Goal: Task Accomplishment & Management: Complete application form

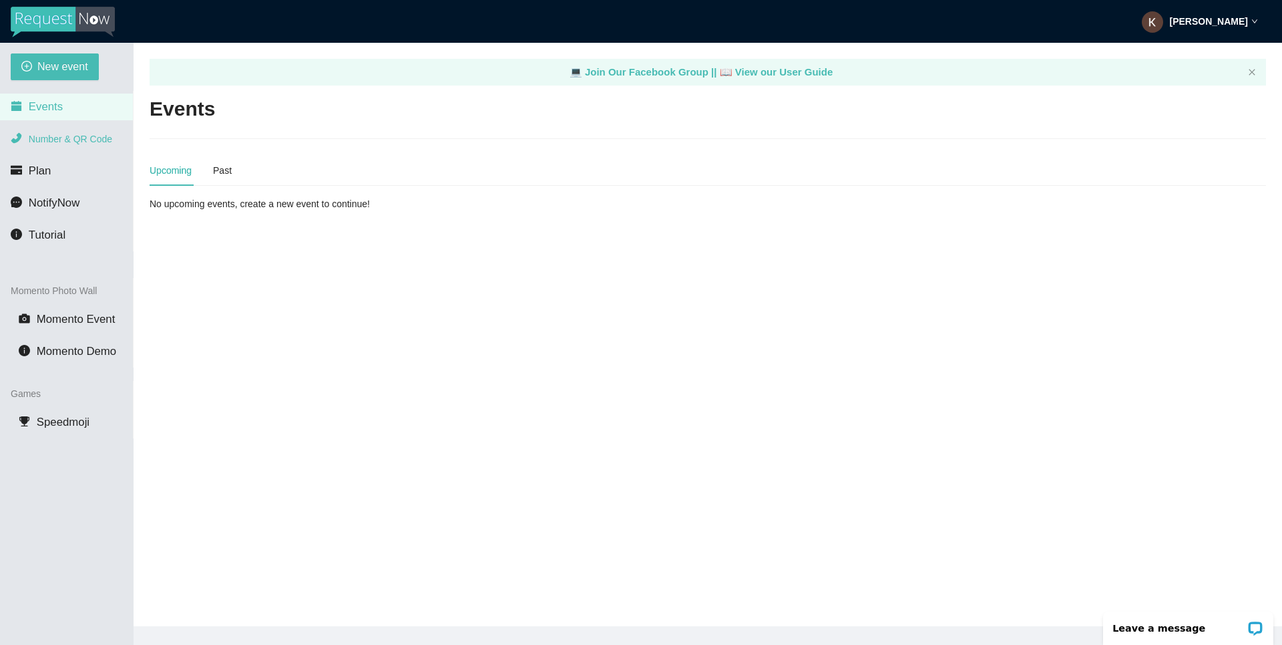
click at [75, 140] on span "Number & QR Code" at bounding box center [70, 139] width 83 height 11
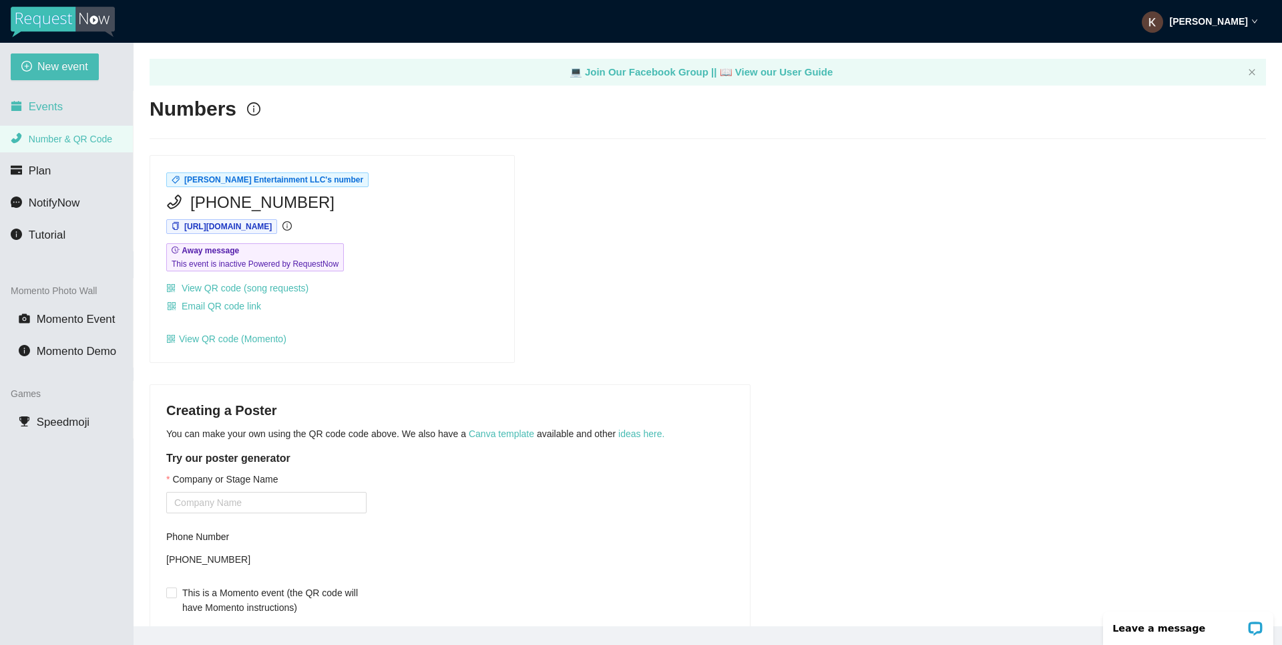
click at [55, 120] on li "Events" at bounding box center [66, 107] width 133 height 27
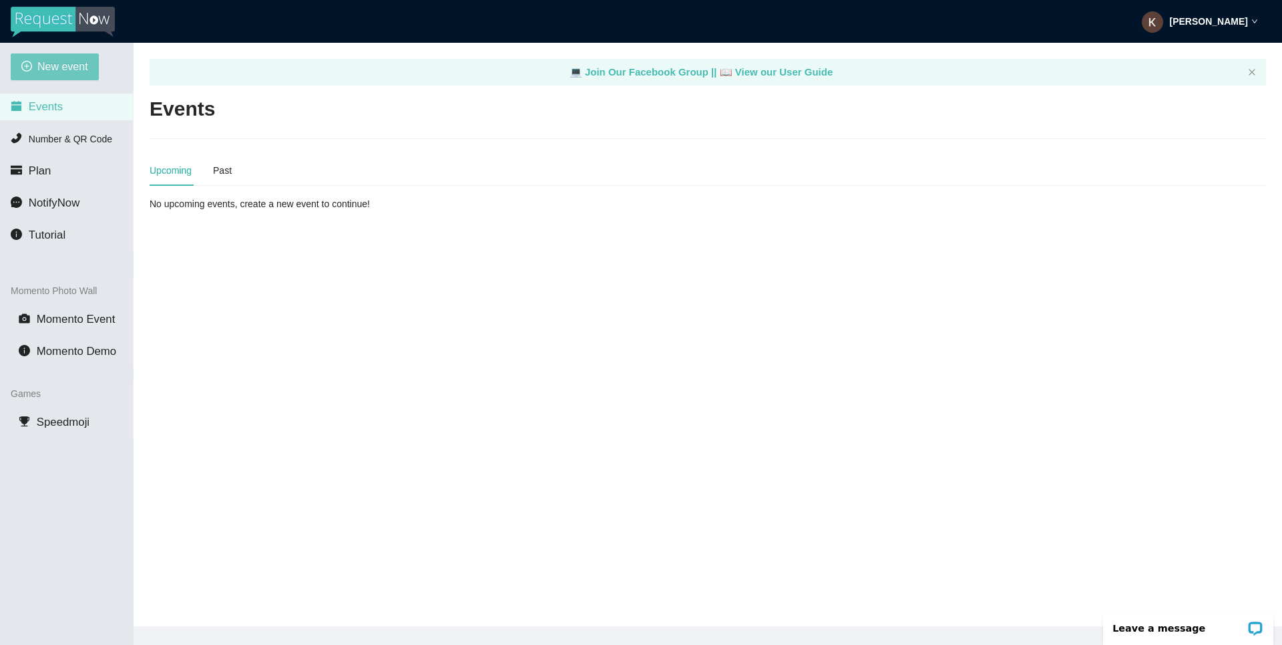
click at [58, 74] on span "New event" at bounding box center [62, 66] width 51 height 17
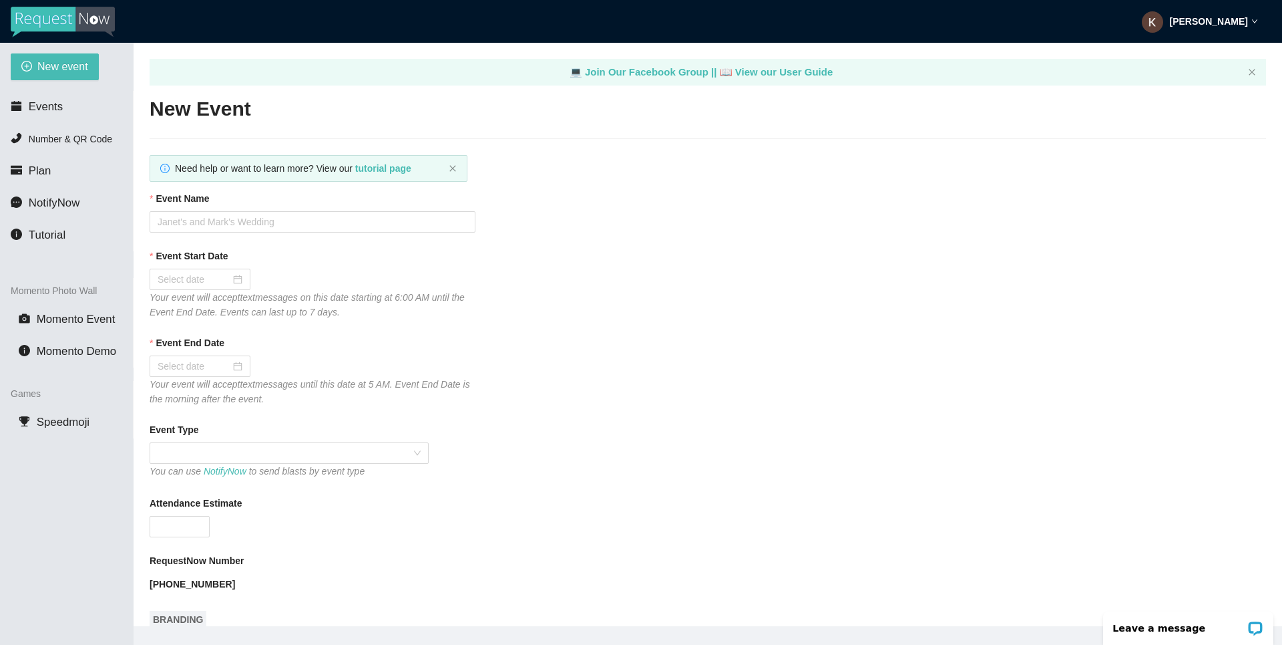
click at [295, 225] on input "Event Name" at bounding box center [313, 221] width 326 height 21
type input "[PERSON_NAME] and [PERSON_NAME]'s Wedding"
click at [223, 277] on div at bounding box center [200, 279] width 85 height 15
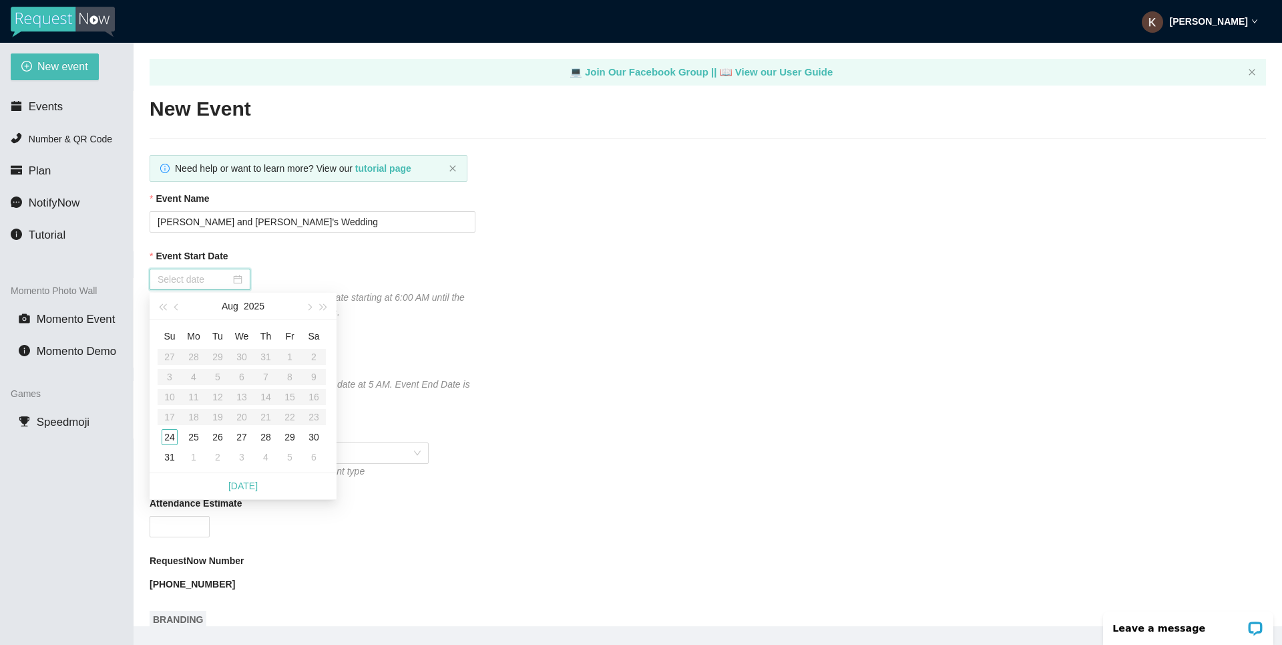
type input "[DATE]"
click at [168, 438] on div "24" at bounding box center [170, 437] width 16 height 16
type input "[DATE]"
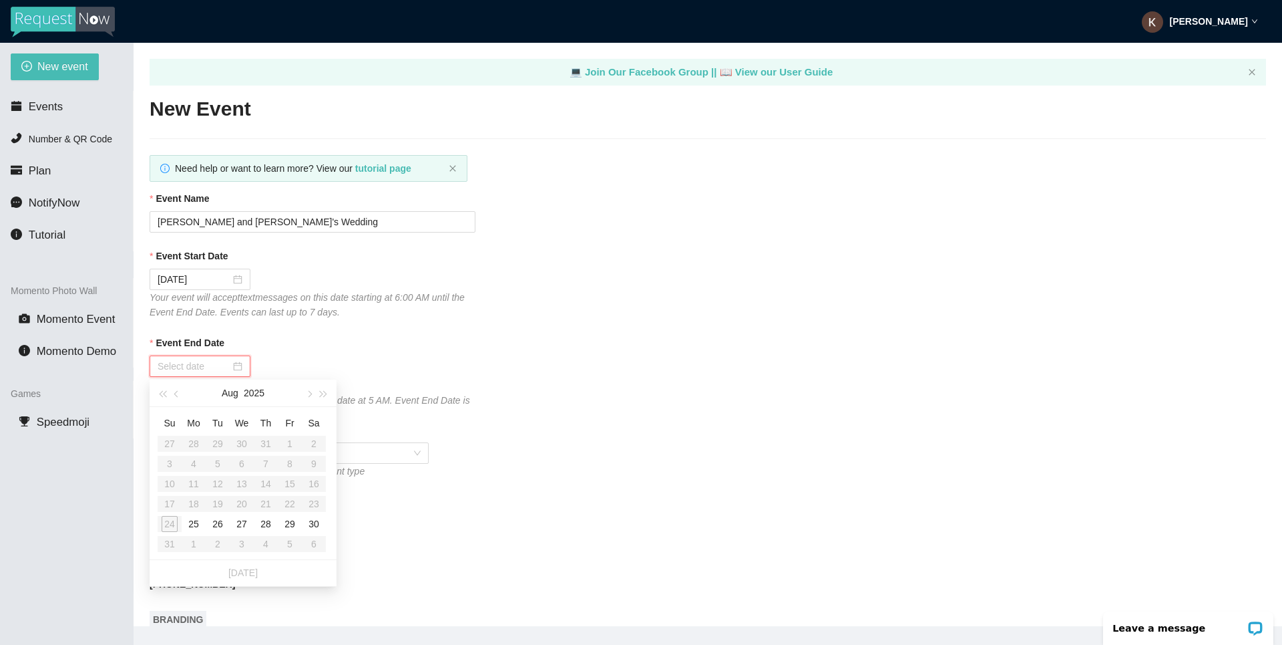
click at [202, 370] on input "Event End Date" at bounding box center [194, 366] width 73 height 15
type input "[DATE]"
click at [194, 522] on div "25" at bounding box center [194, 524] width 16 height 16
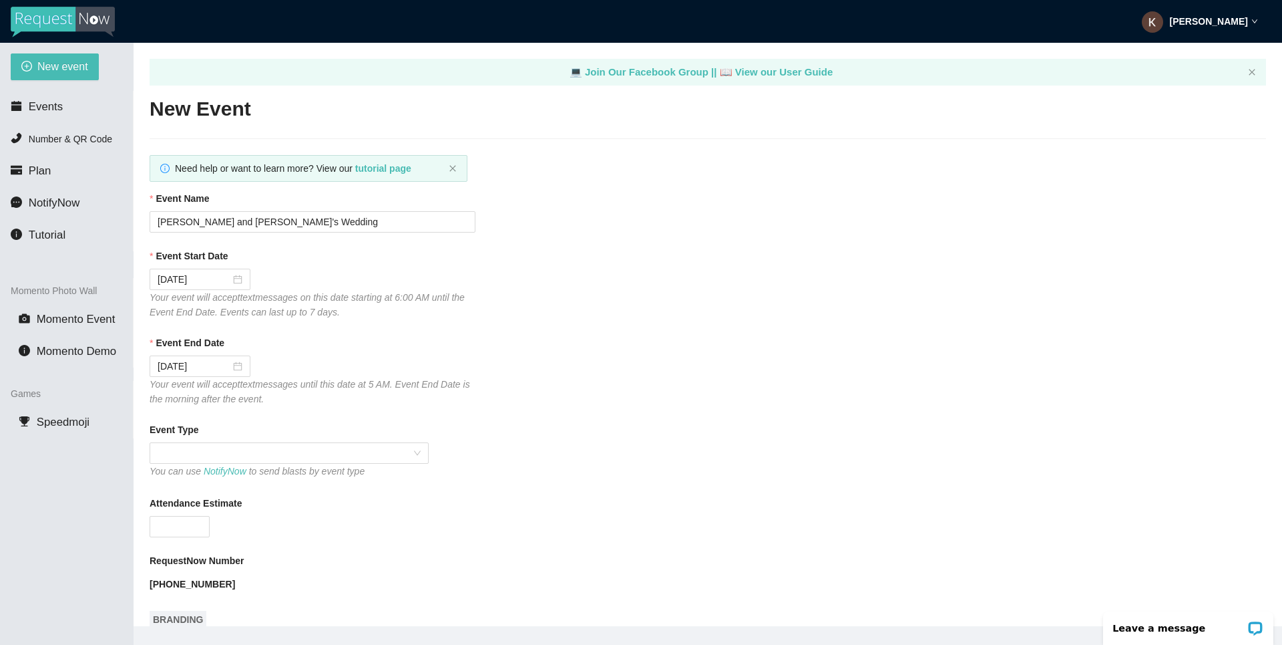
drag, startPoint x: 236, startPoint y: 294, endPoint x: 367, endPoint y: 308, distance: 132.3
click at [367, 308] on div "Your event will accept text messages on this date starting at 6:00 AM until the…" at bounding box center [313, 304] width 326 height 29
click at [337, 295] on icon "Your event will accept text messages on this date starting at 6:00 AM until the…" at bounding box center [307, 304] width 315 height 25
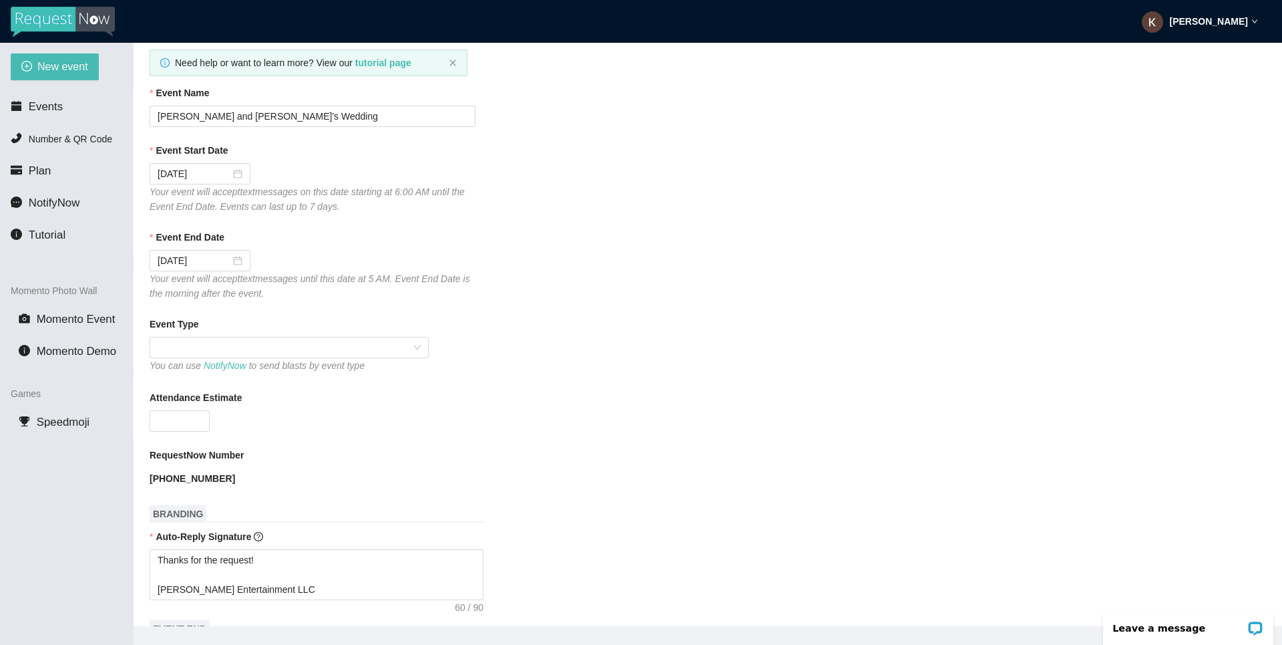
scroll to position [110, 0]
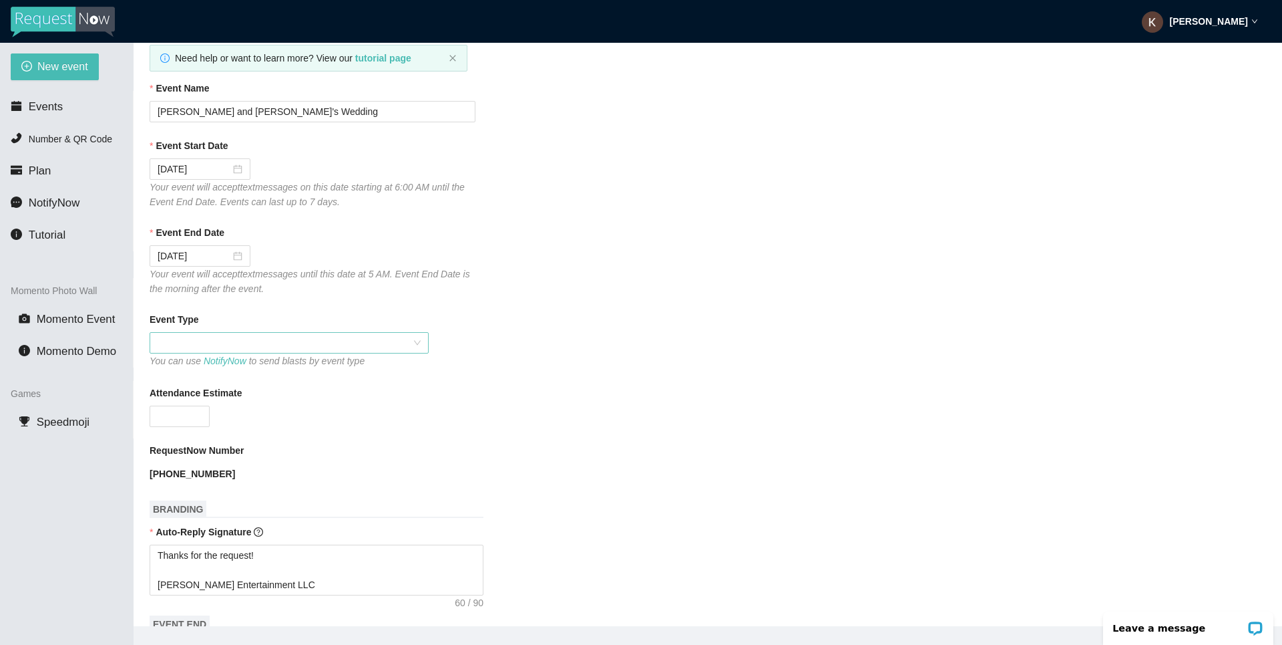
click at [189, 343] on span at bounding box center [289, 343] width 263 height 20
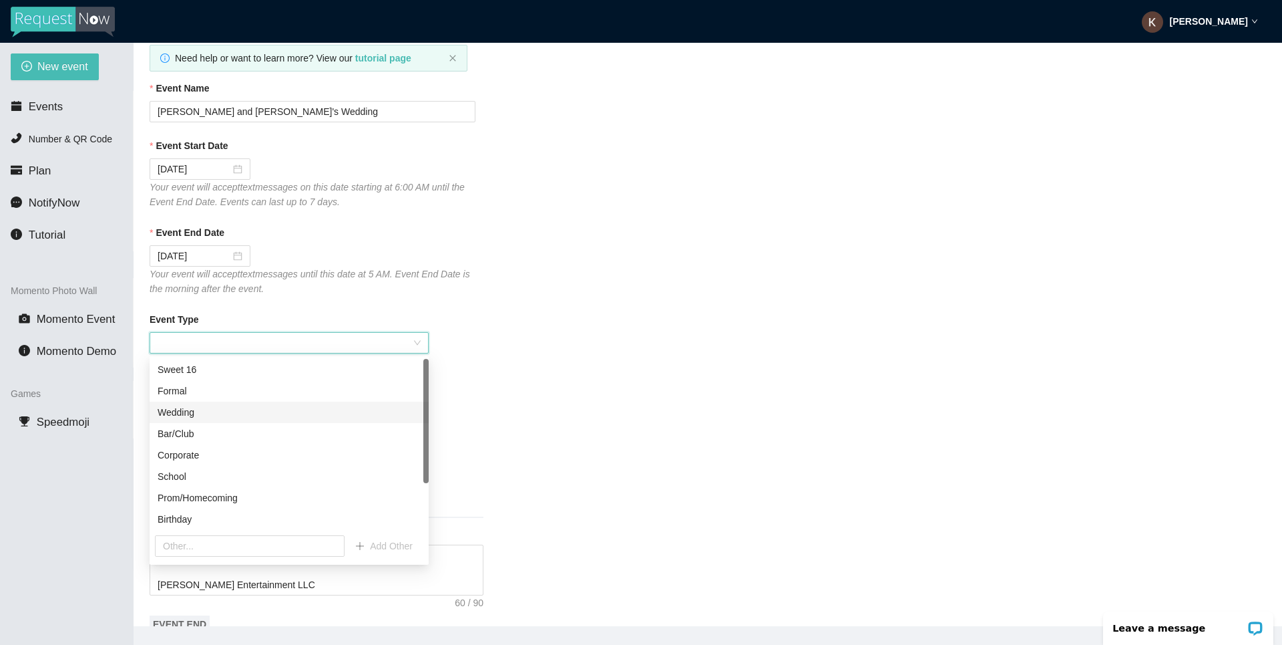
click at [199, 415] on div "Wedding" at bounding box center [289, 412] width 263 height 15
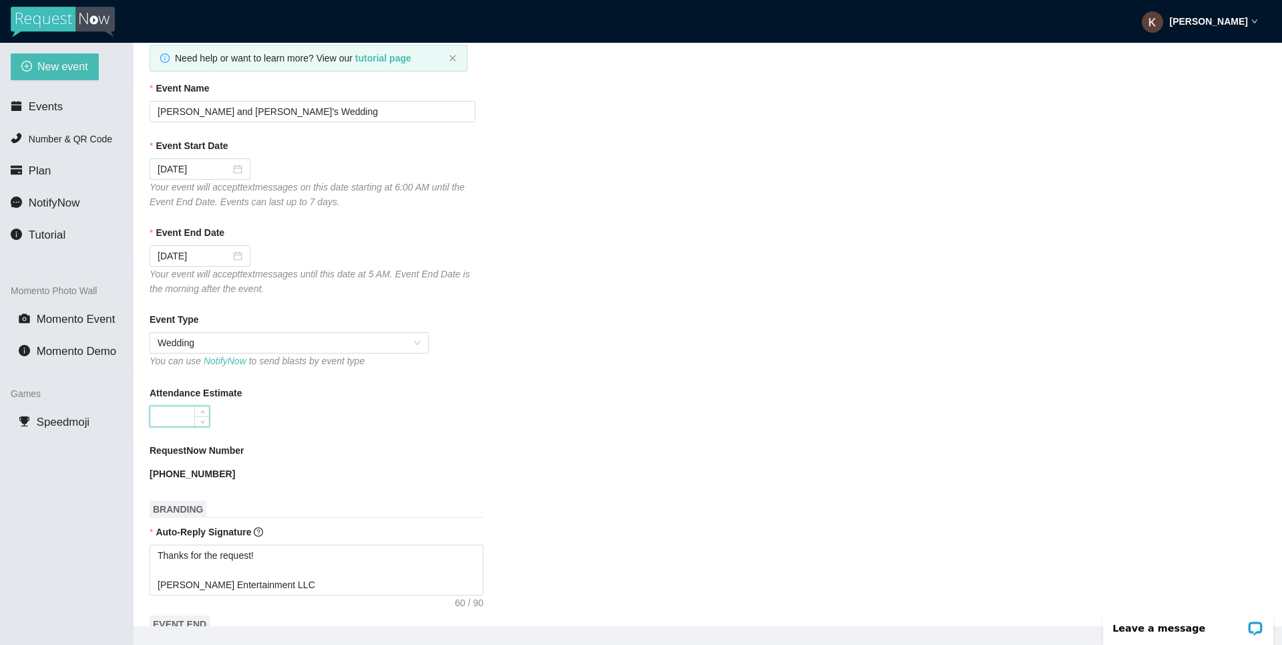
click at [177, 423] on input "Attendance Estimate" at bounding box center [179, 416] width 59 height 20
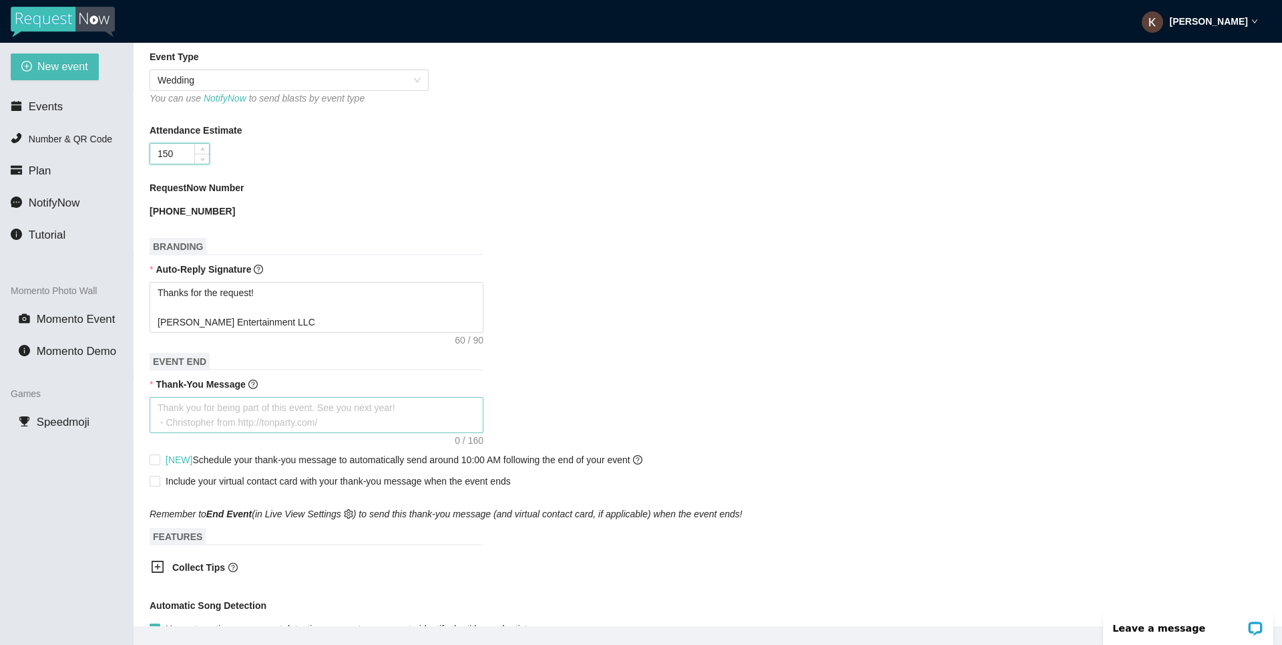
scroll to position [379, 0]
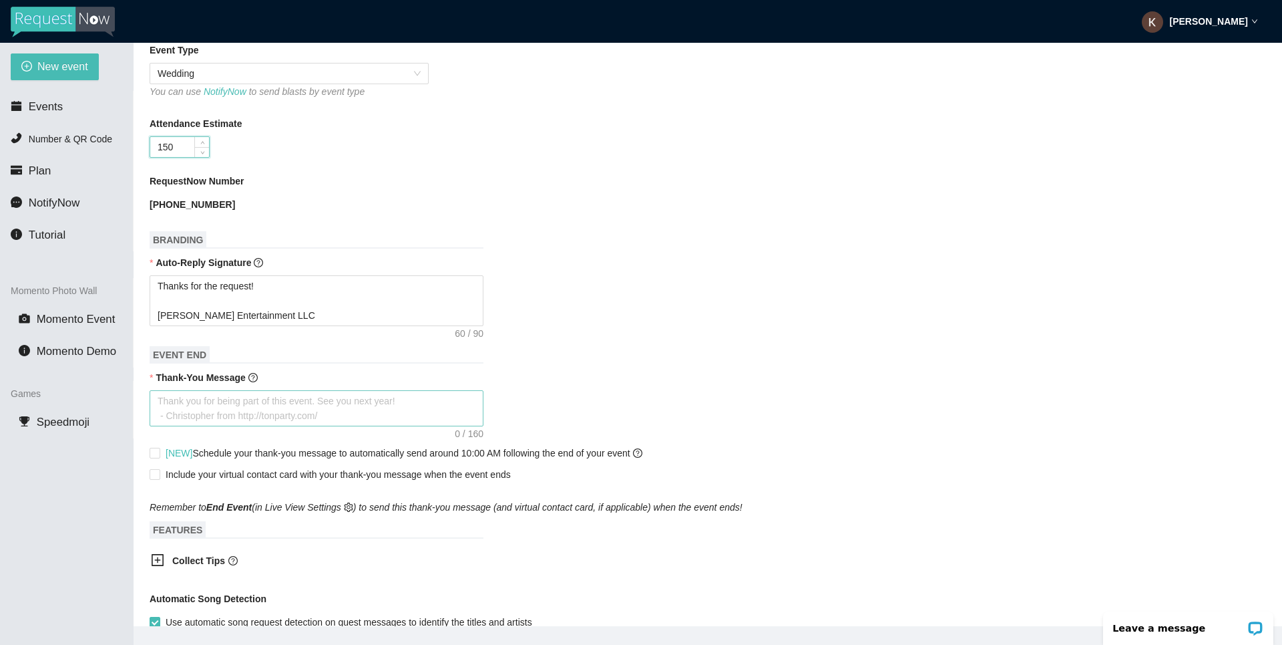
type input "150"
click at [244, 399] on textarea "Thank-You Message" at bounding box center [317, 408] width 334 height 36
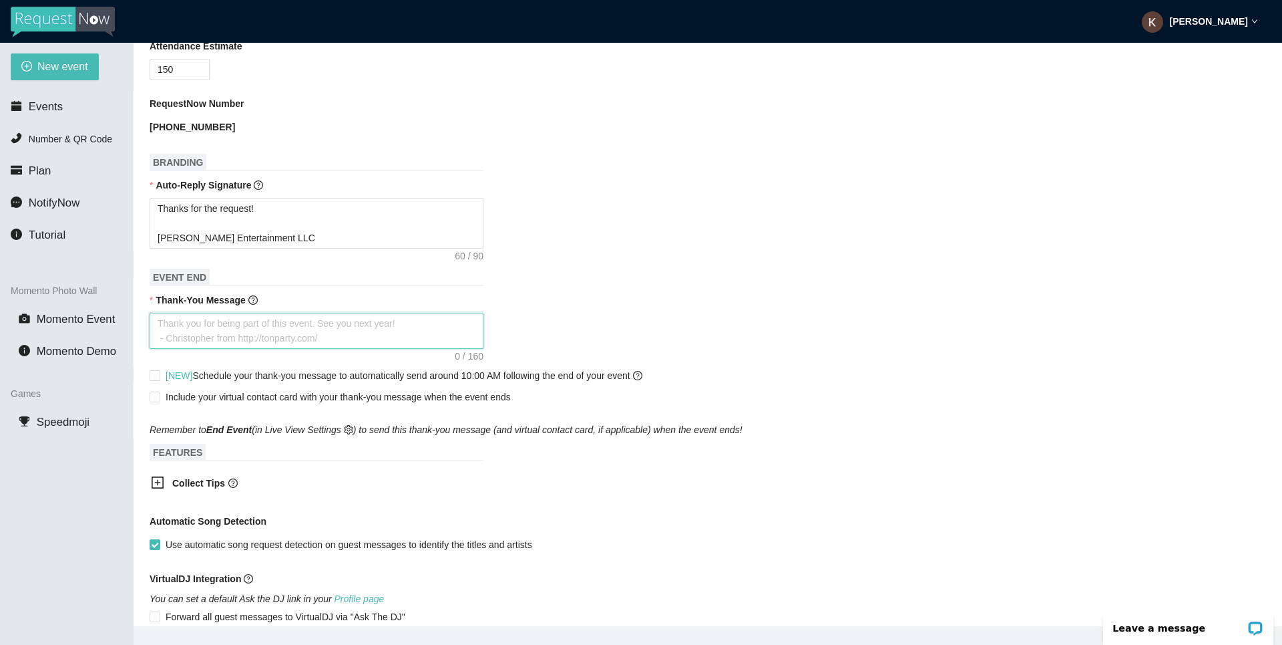
scroll to position [458, 0]
click at [215, 399] on span "Include your virtual contact card with your thank-you message when the event en…" at bounding box center [338, 395] width 345 height 11
click at [159, 399] on input "Include your virtual contact card with your thank-you message when the event en…" at bounding box center [154, 394] width 9 height 9
click at [239, 328] on textarea "Thank-You Message" at bounding box center [317, 329] width 334 height 36
click at [182, 399] on span "Include your virtual contact card with your thank-you message when the event en…" at bounding box center [338, 395] width 345 height 11
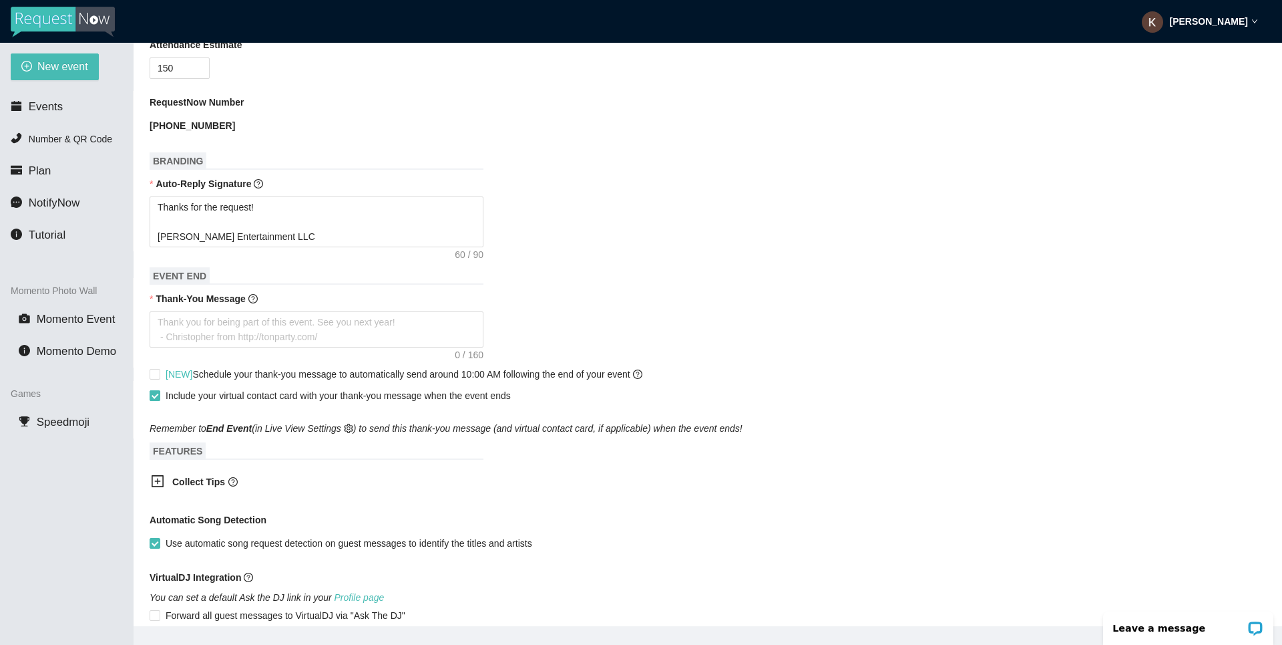
click at [159, 399] on input "Include your virtual contact card with your thank-you message when the event en…" at bounding box center [154, 394] width 9 height 9
checkbox input "false"
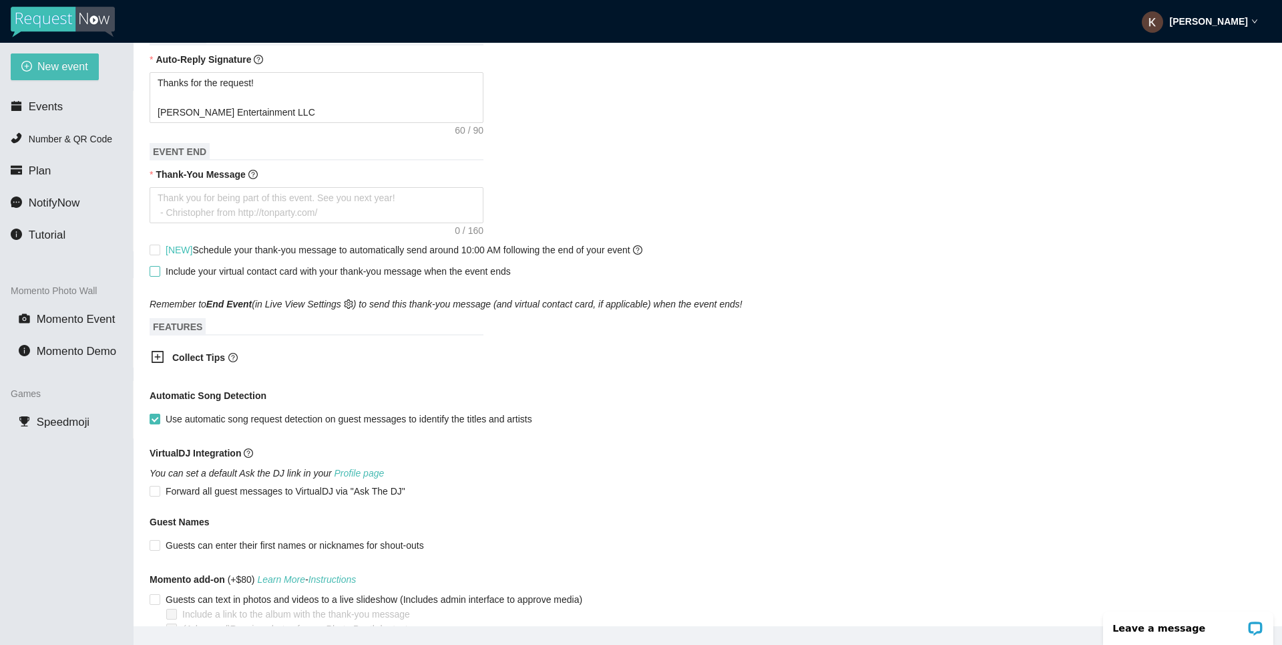
scroll to position [657, 0]
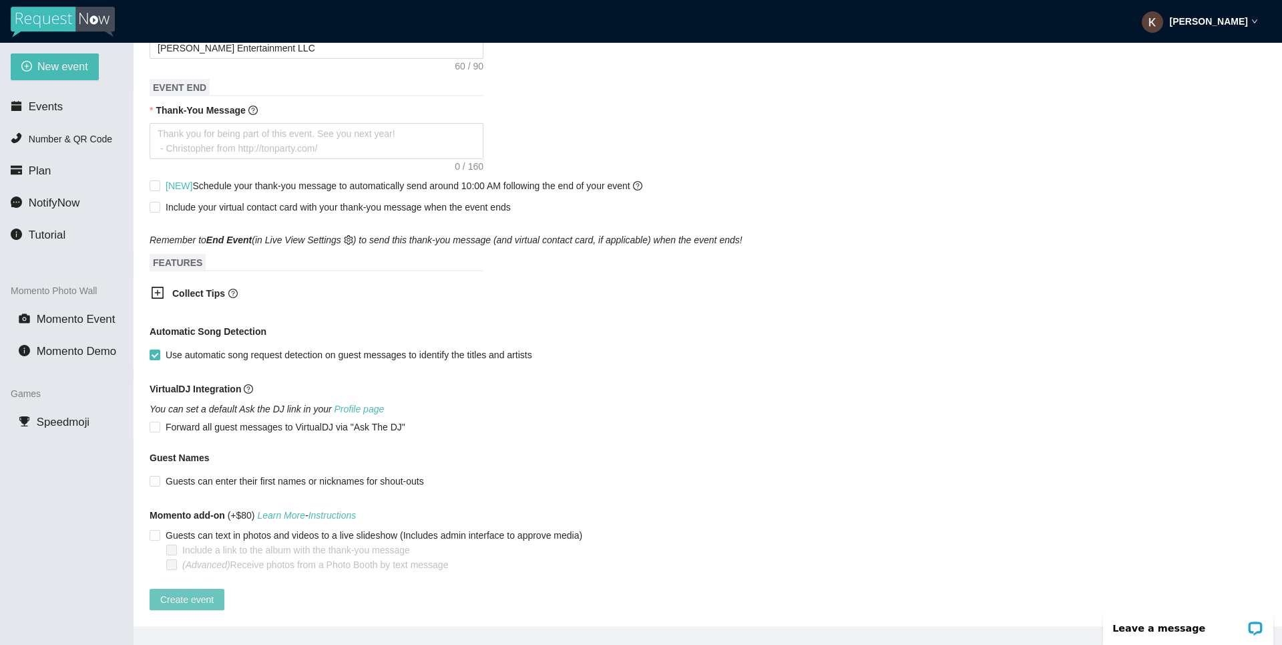
click at [195, 592] on span "Create event" at bounding box center [186, 599] width 53 height 15
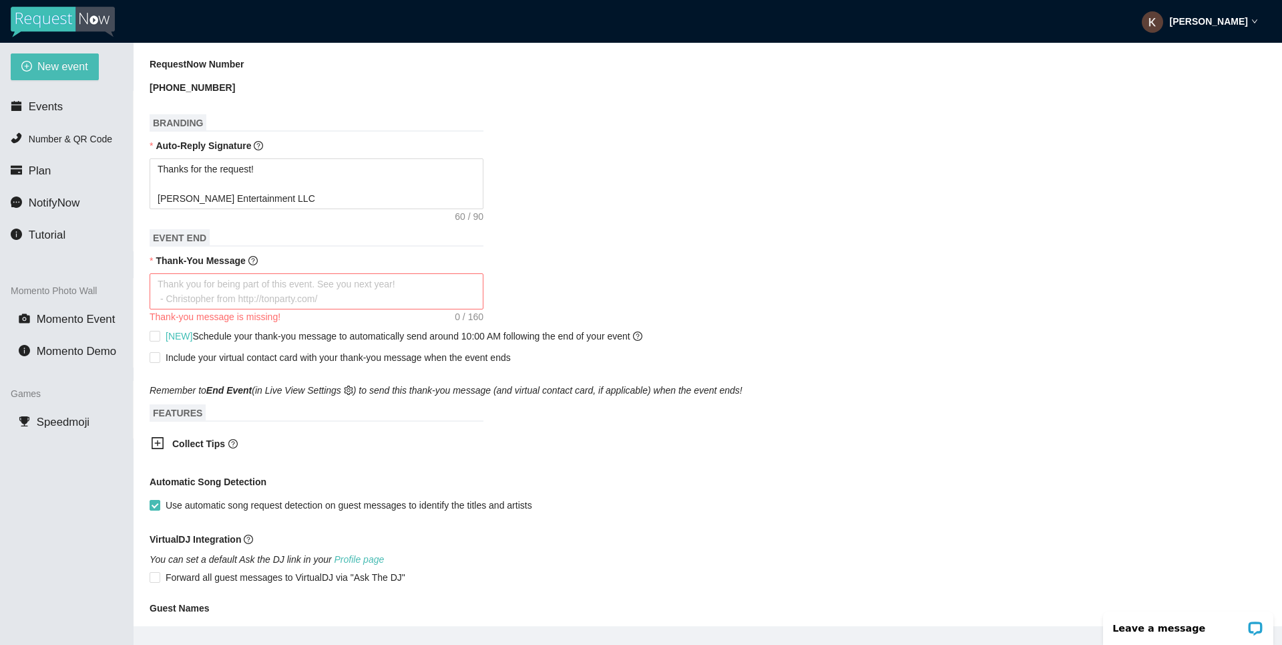
scroll to position [476, 0]
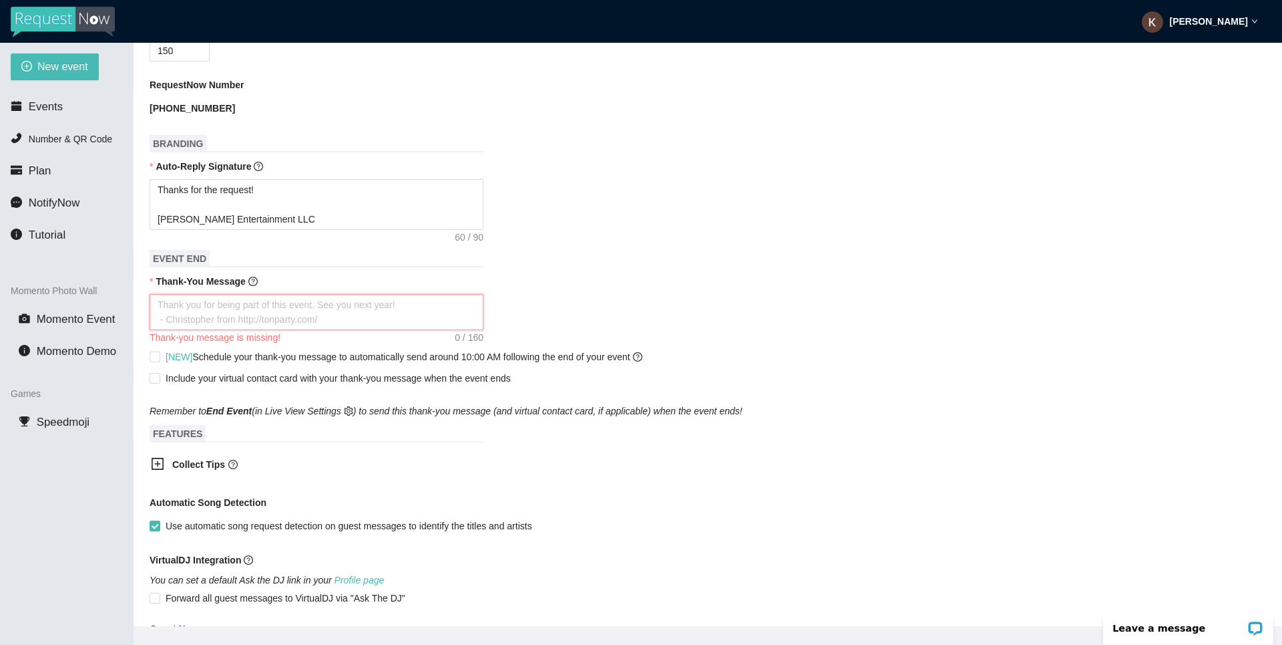
click at [232, 315] on textarea "Thank-You Message" at bounding box center [317, 312] width 334 height 36
type textarea "T"
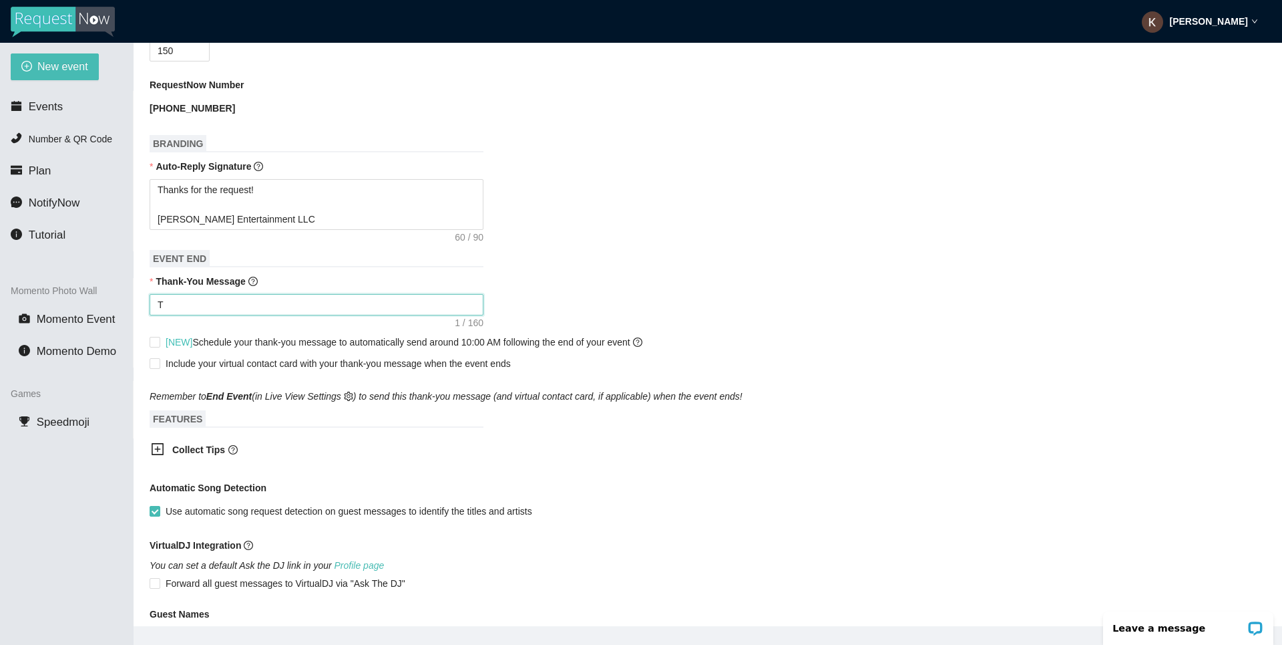
type textarea "Th"
type textarea "Tha"
type textarea "Than"
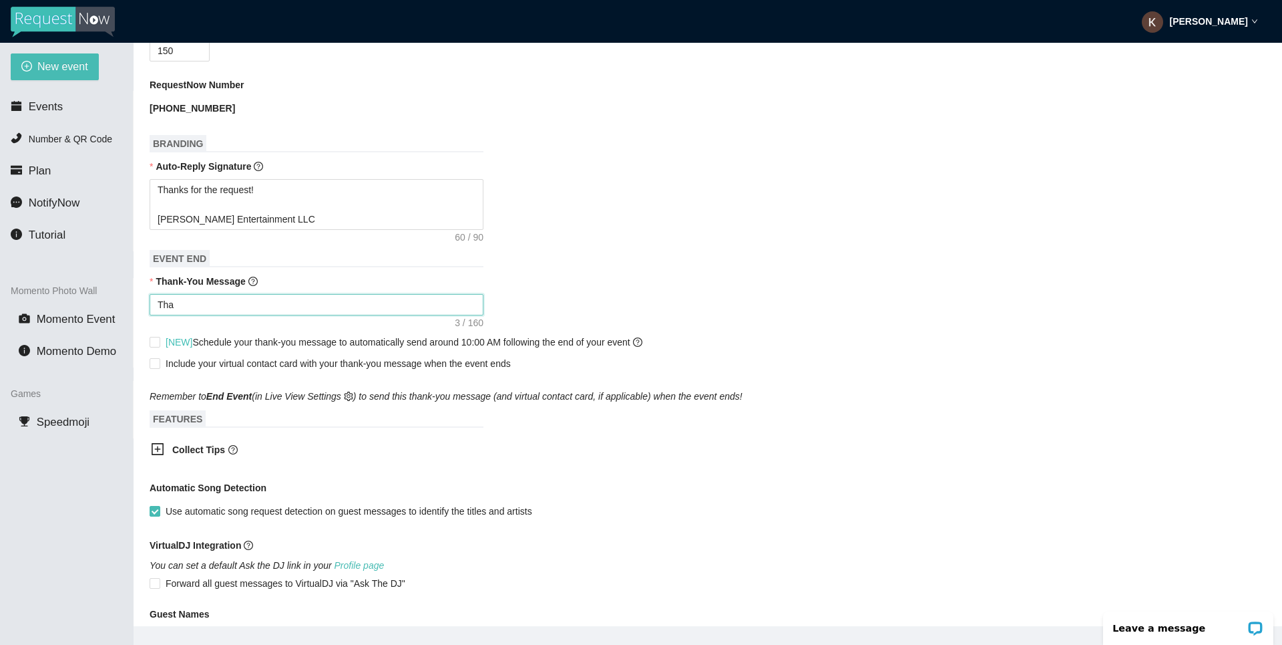
type textarea "Than"
type textarea "Thank"
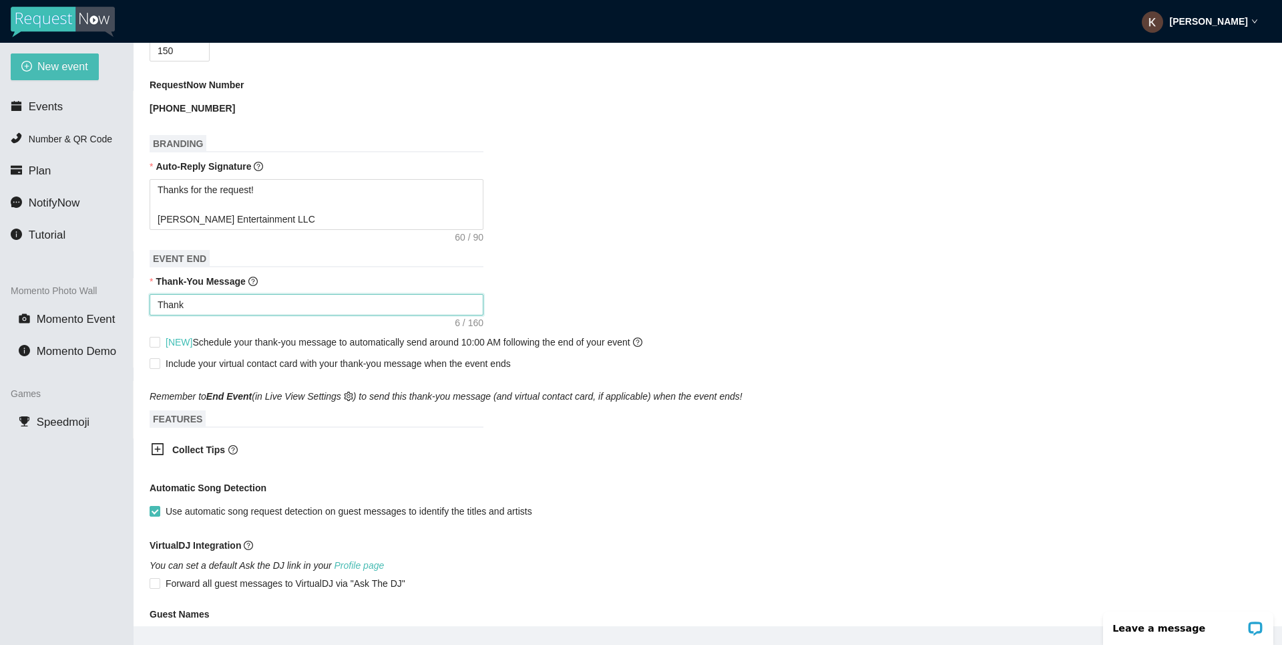
type textarea "Thank y"
type textarea "Thank yo"
type textarea "Thank you"
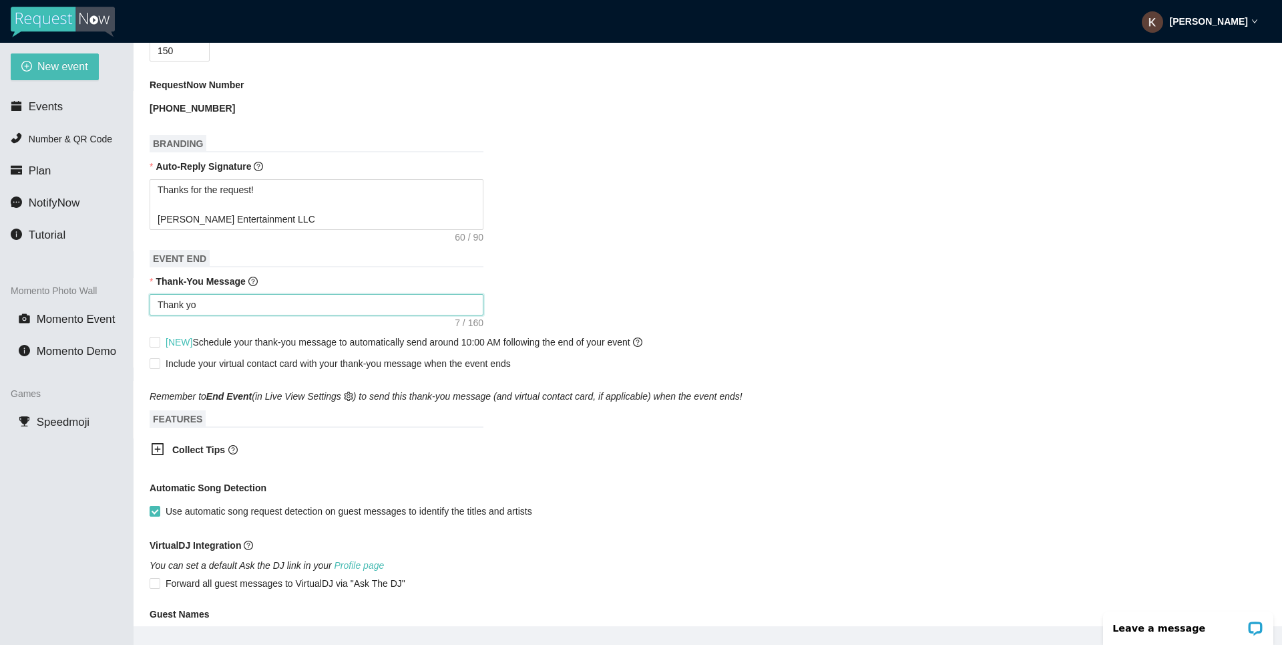
type textarea "Thank you"
type textarea "Thank youn"
type textarea "Thank youn f"
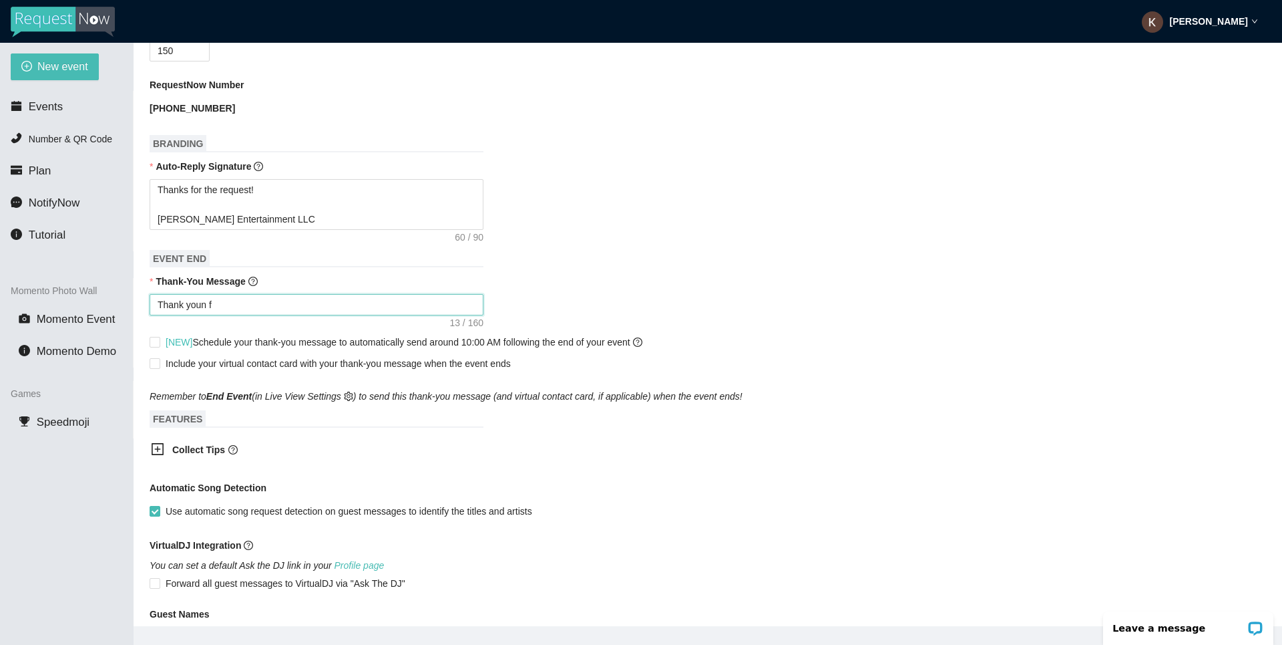
type textarea "Thank youn fo"
type textarea "Thank youn for"
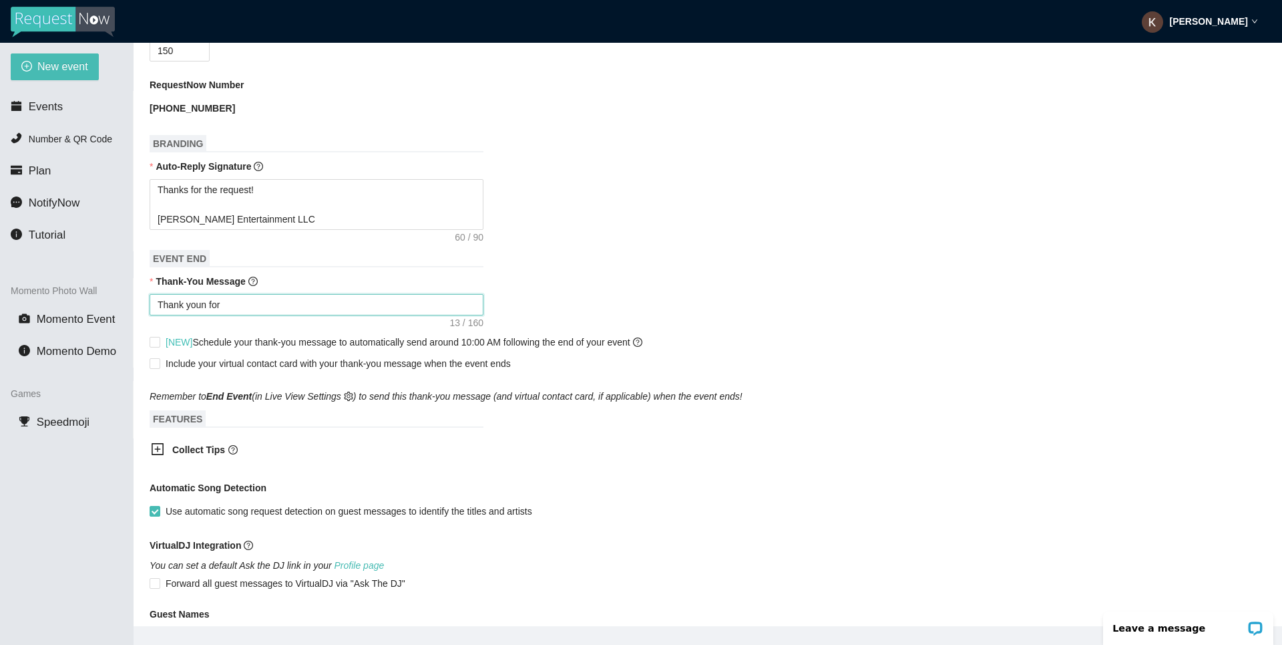
type textarea "Thank youn for"
type textarea "Thank youn for b"
type textarea "Thank youn for be"
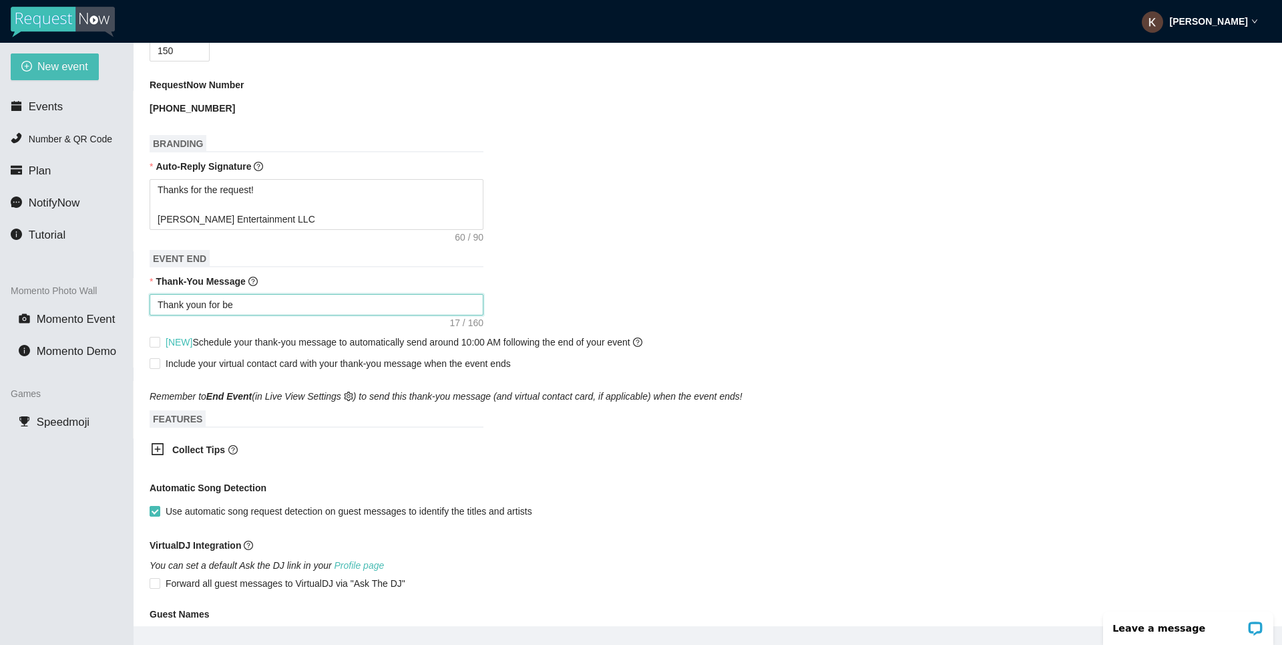
type textarea "Thank youn for bei"
type textarea "Thank youn for bein"
type textarea "Thank youn for being"
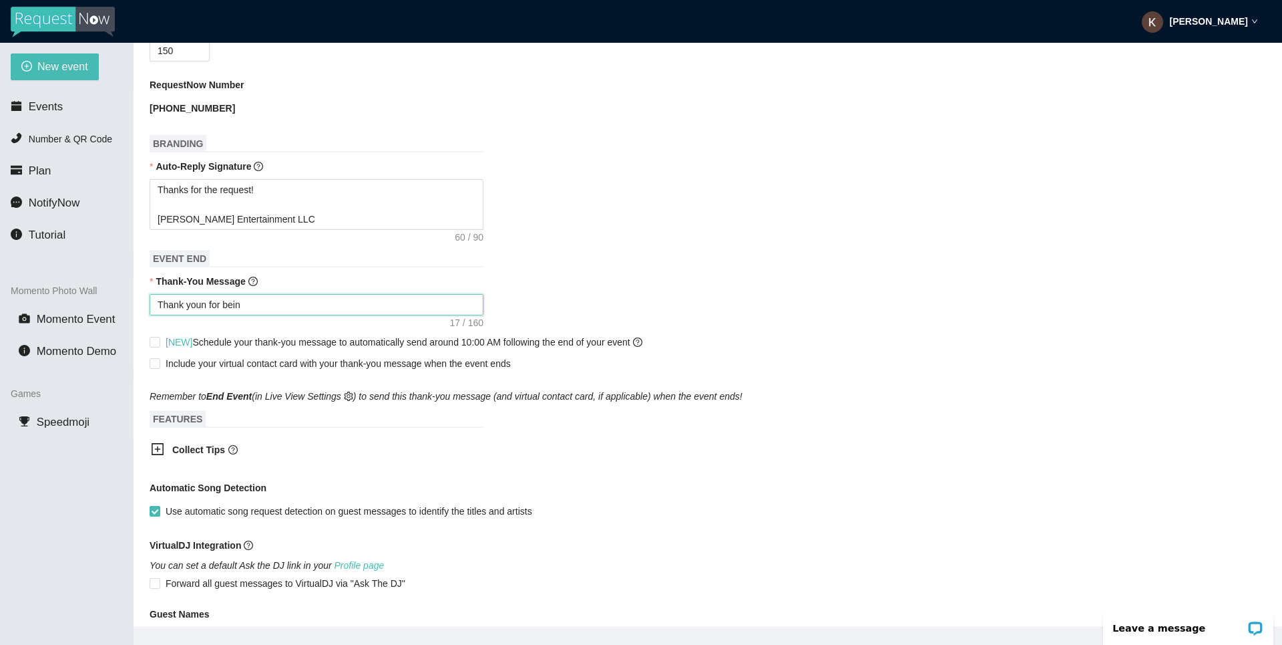
type textarea "Thank youn for being"
type textarea "Thank youn for being a"
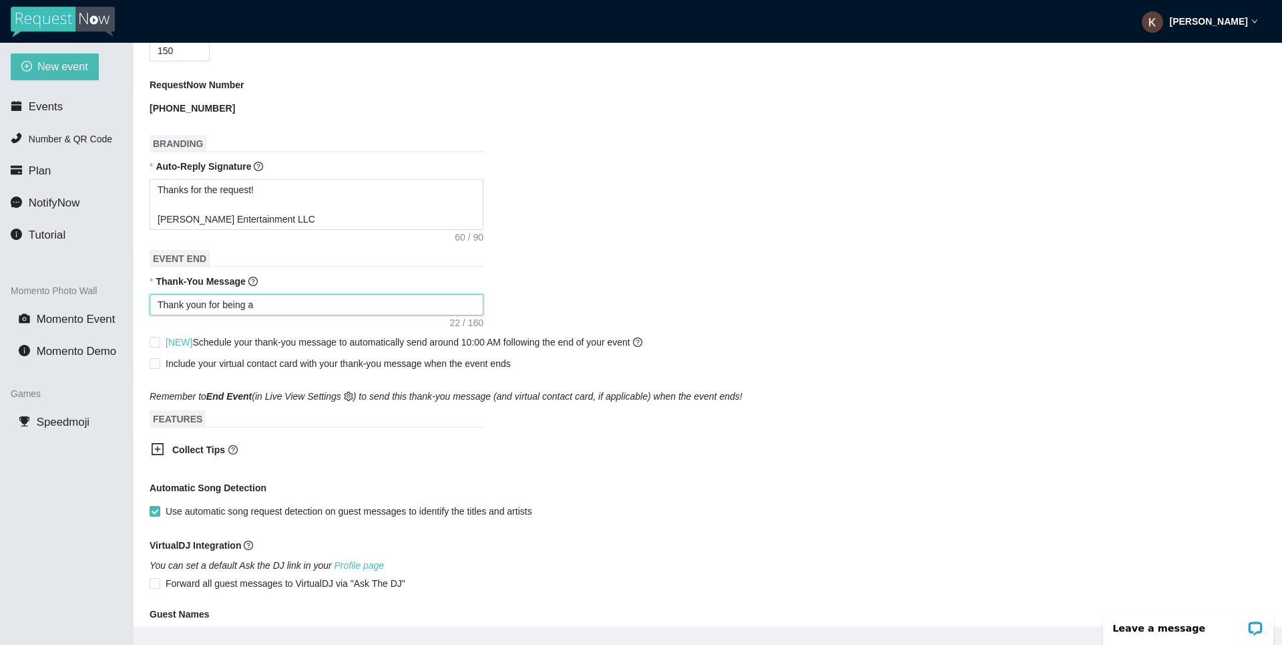
type textarea "Thank youn for being a"
type textarea "Thank youn for being a p"
type textarea "Thank youn for being a pa"
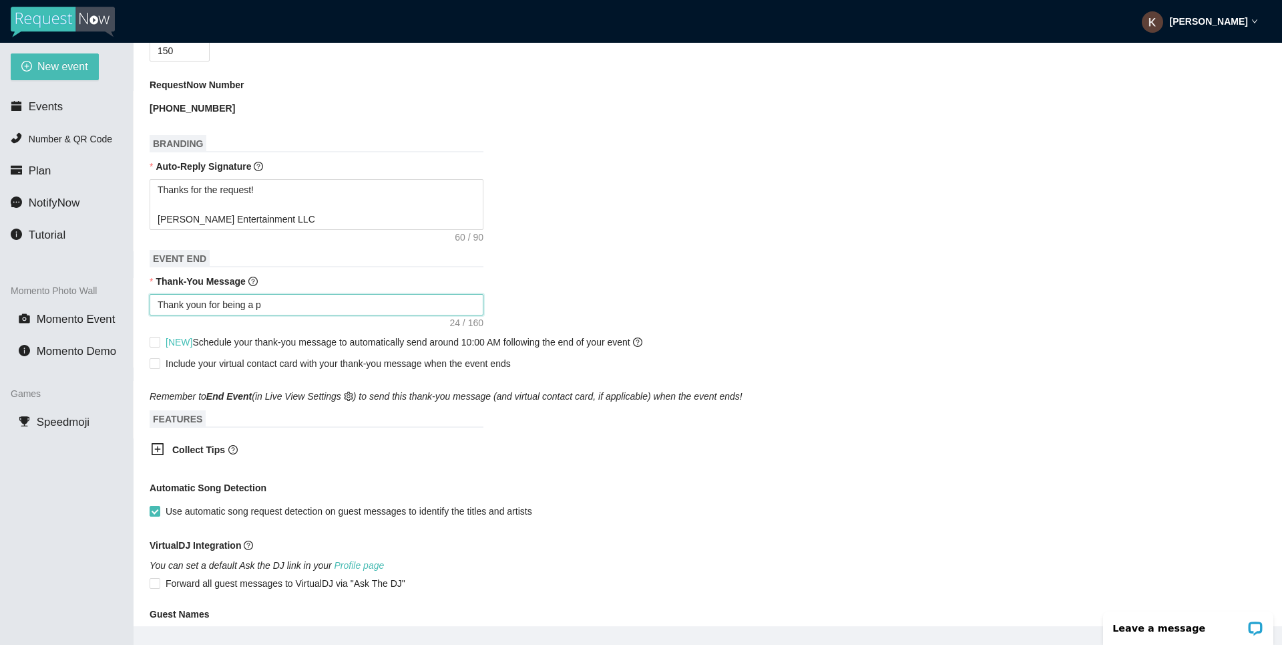
type textarea "Thank youn for being a pa"
type textarea "Thank youn for being a par"
type textarea "Thank youn for being a part"
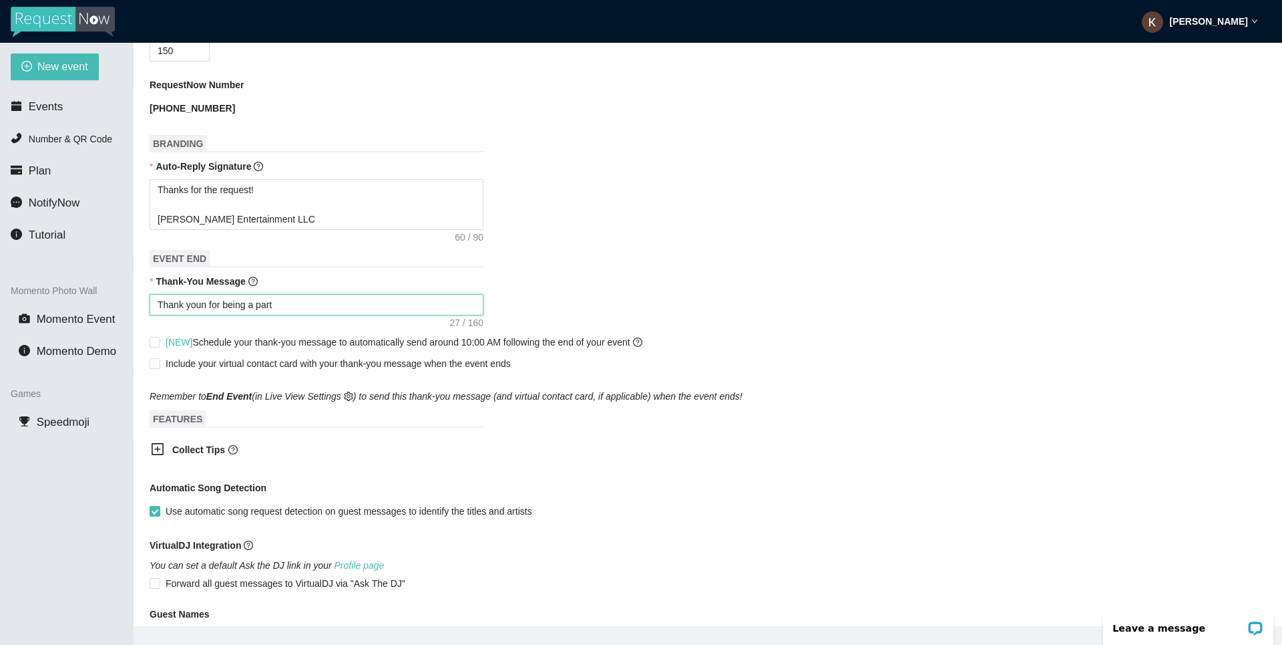
type textarea "Thank youn for being a part"
type textarea "Thank youn for being a part o"
type textarea "Thank youn for being a part of"
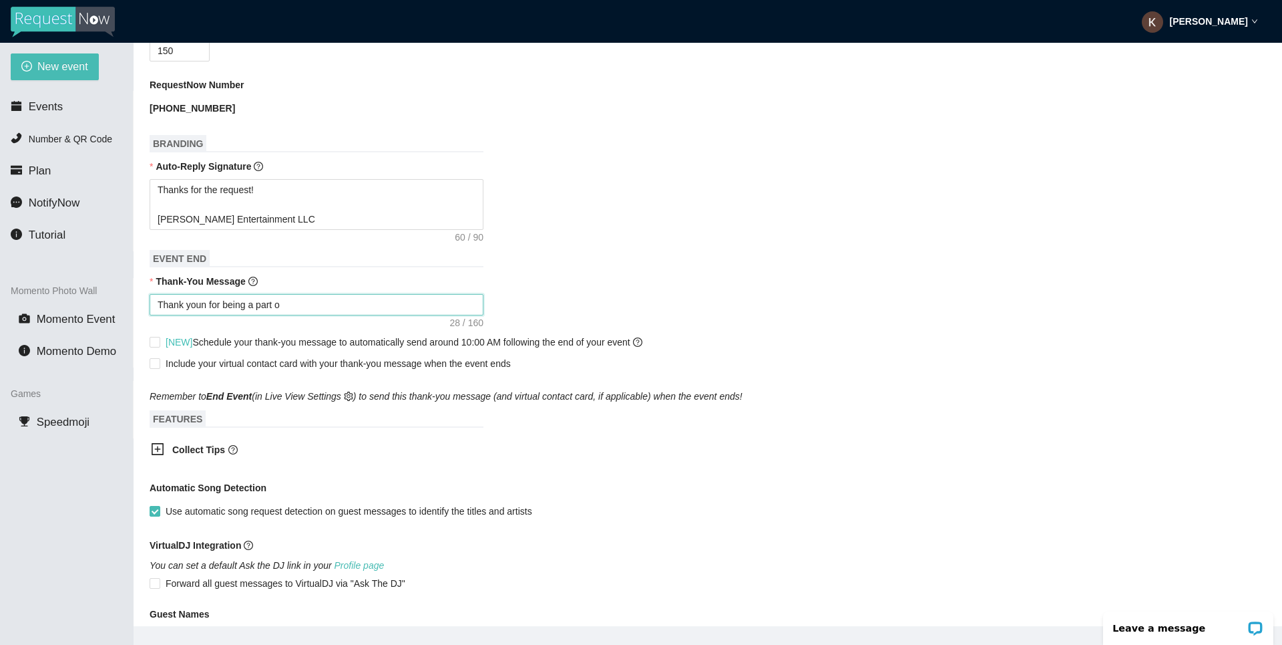
type textarea "Thank youn for being a part of"
type textarea "Thank youn for being a part of E"
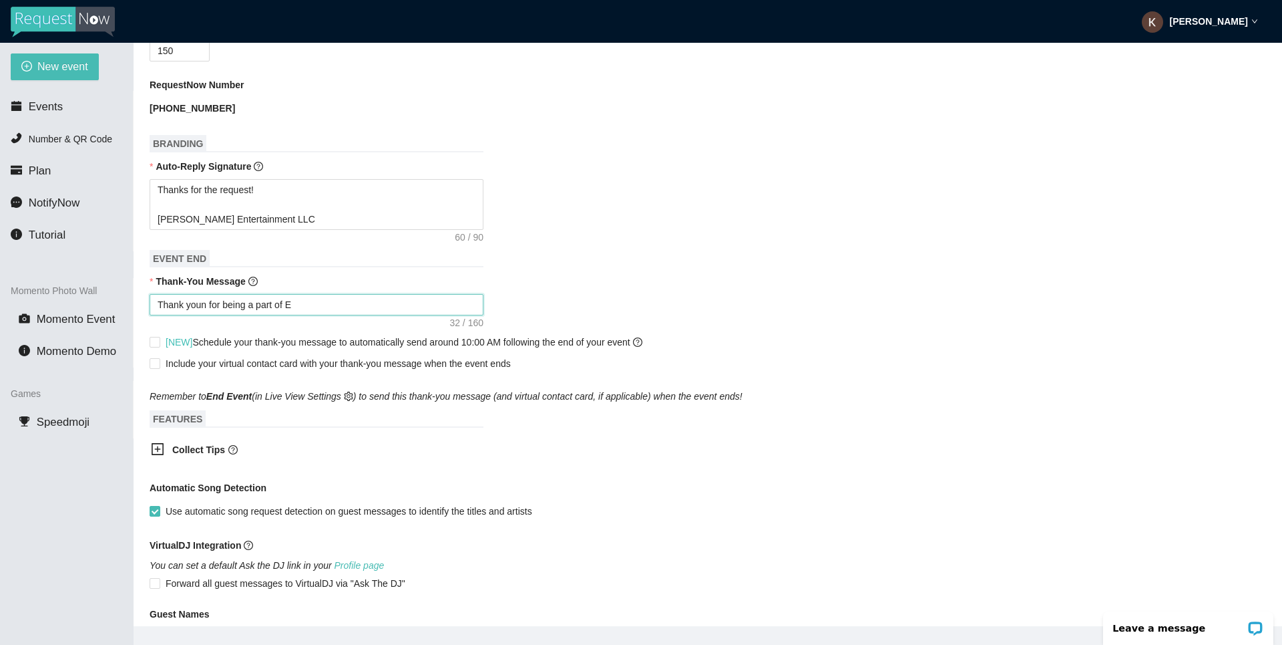
type textarea "Thank youn for being a part of El"
type textarea "Thank youn for being a part of [PERSON_NAME]"
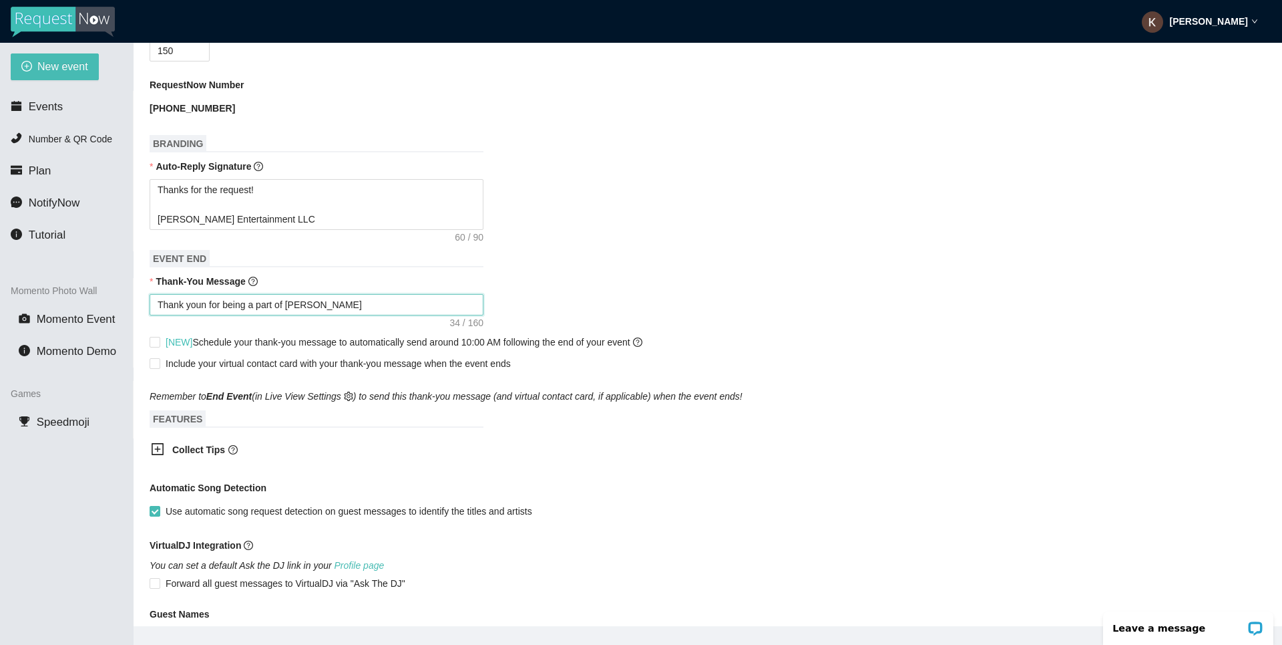
type textarea "Thank youn for being a part of [PERSON_NAME]"
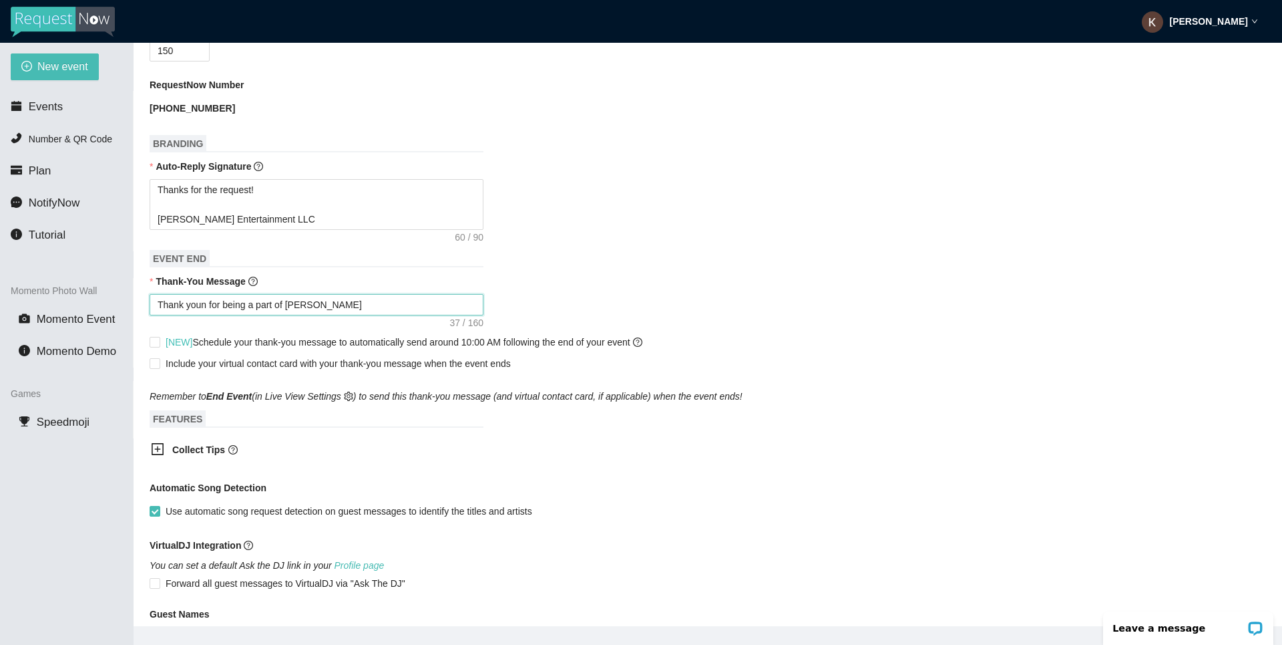
type textarea "Thank youn for being a part of [PERSON_NAME]"
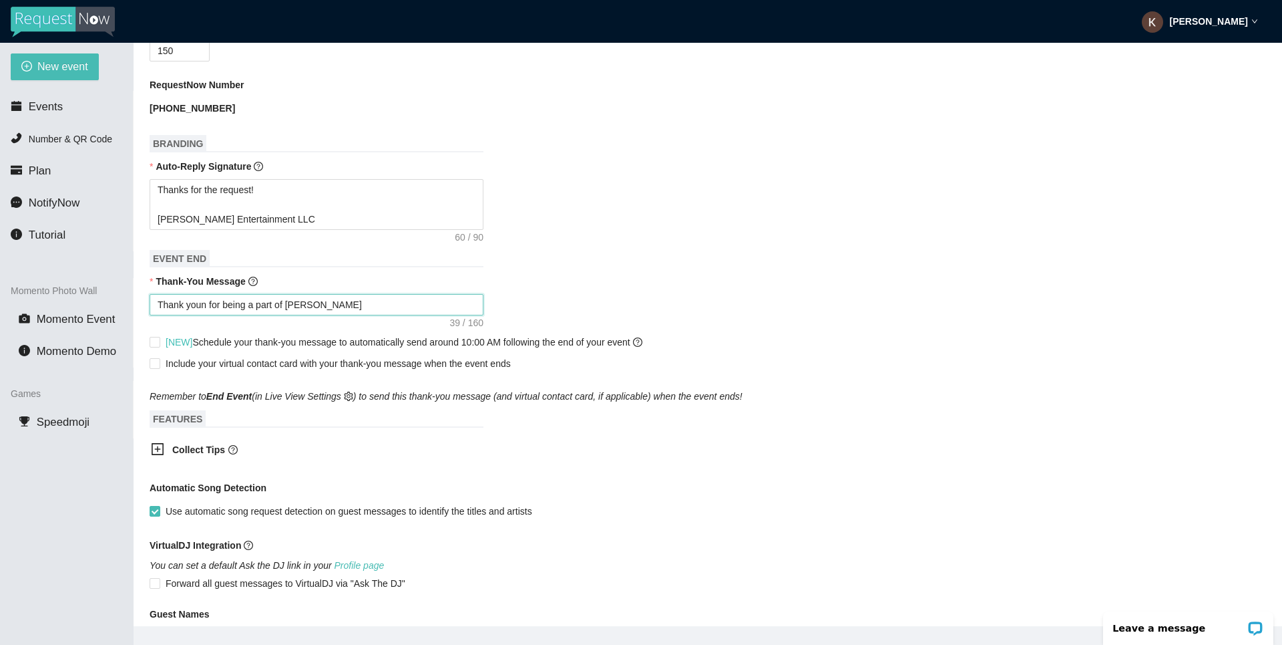
type textarea "Thank youn for being a part of [PERSON_NAME]"
type textarea "Thank youn for being a part of [PERSON_NAME] an"
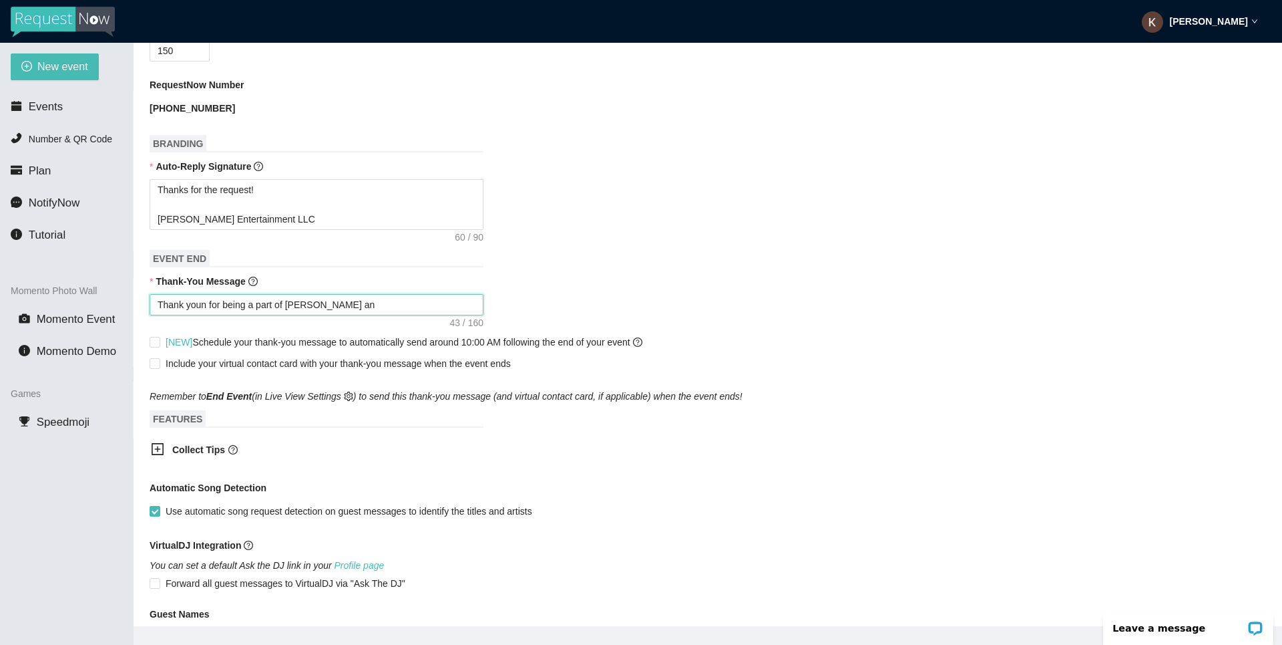
type textarea "Thank youn for being a part of [PERSON_NAME] and"
type textarea "Thank youn for being a part of [PERSON_NAME] and D"
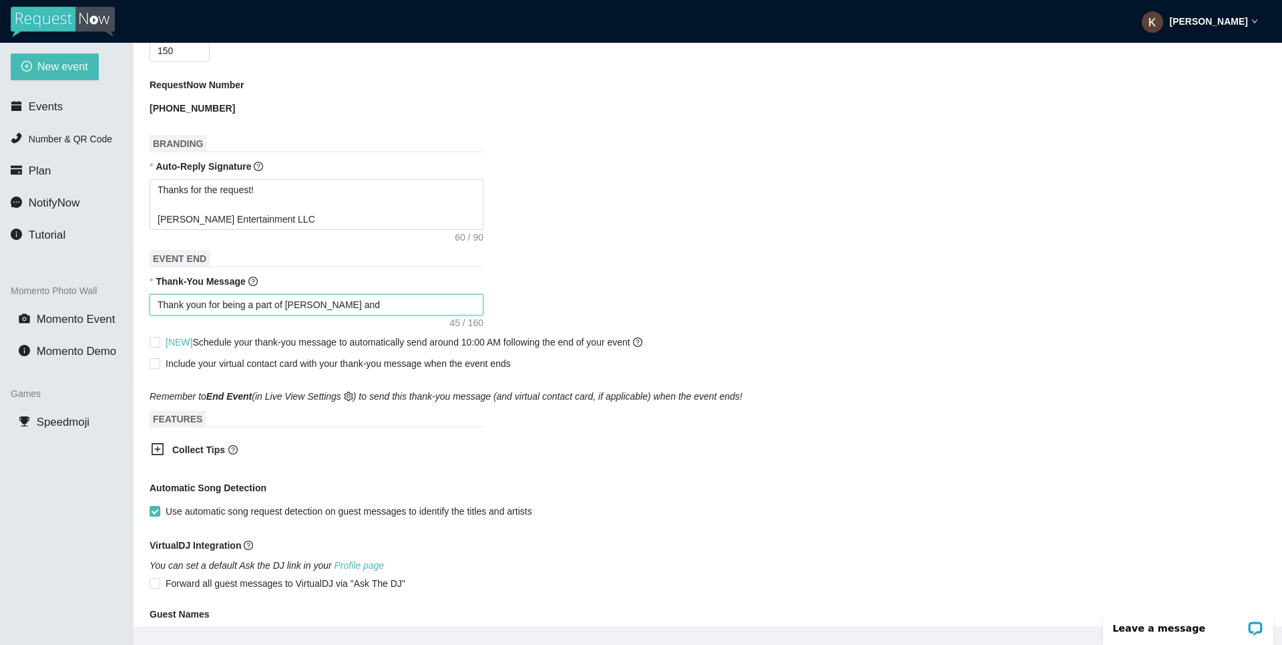
type textarea "Thank youn for being a part of [PERSON_NAME] and D"
type textarea "Thank youn for being a part of [PERSON_NAME] and [PERSON_NAME]"
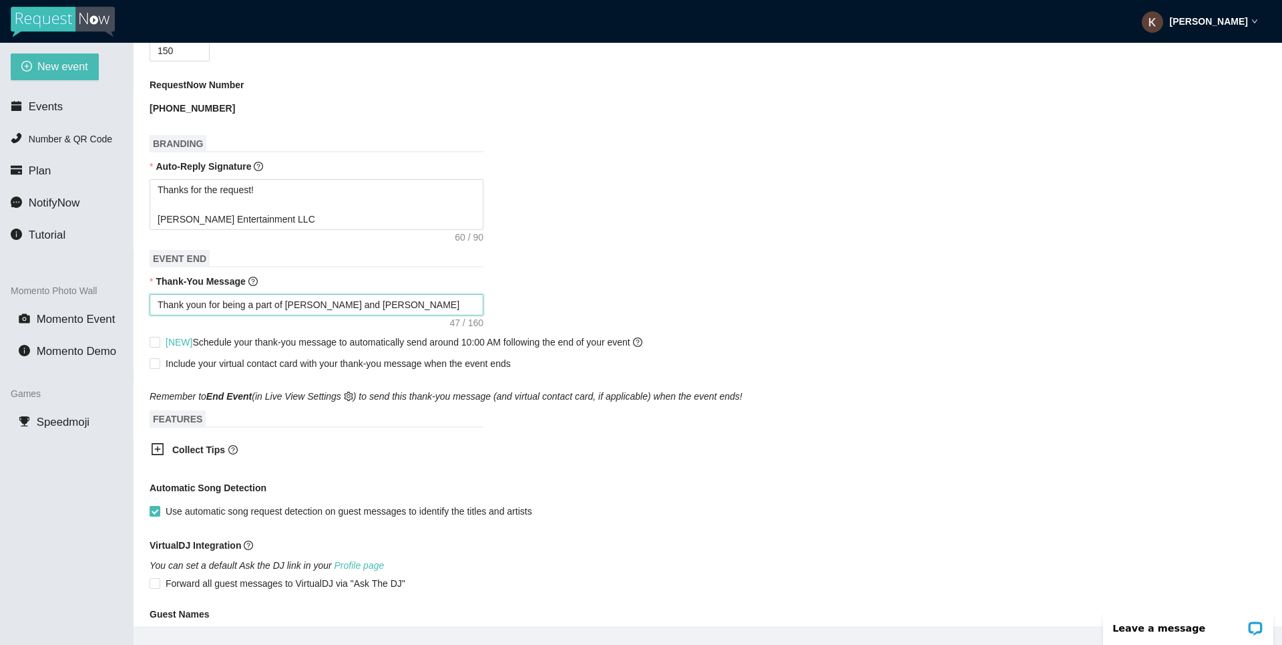
type textarea "Thank youn for being a part of [PERSON_NAME] and [PERSON_NAME]"
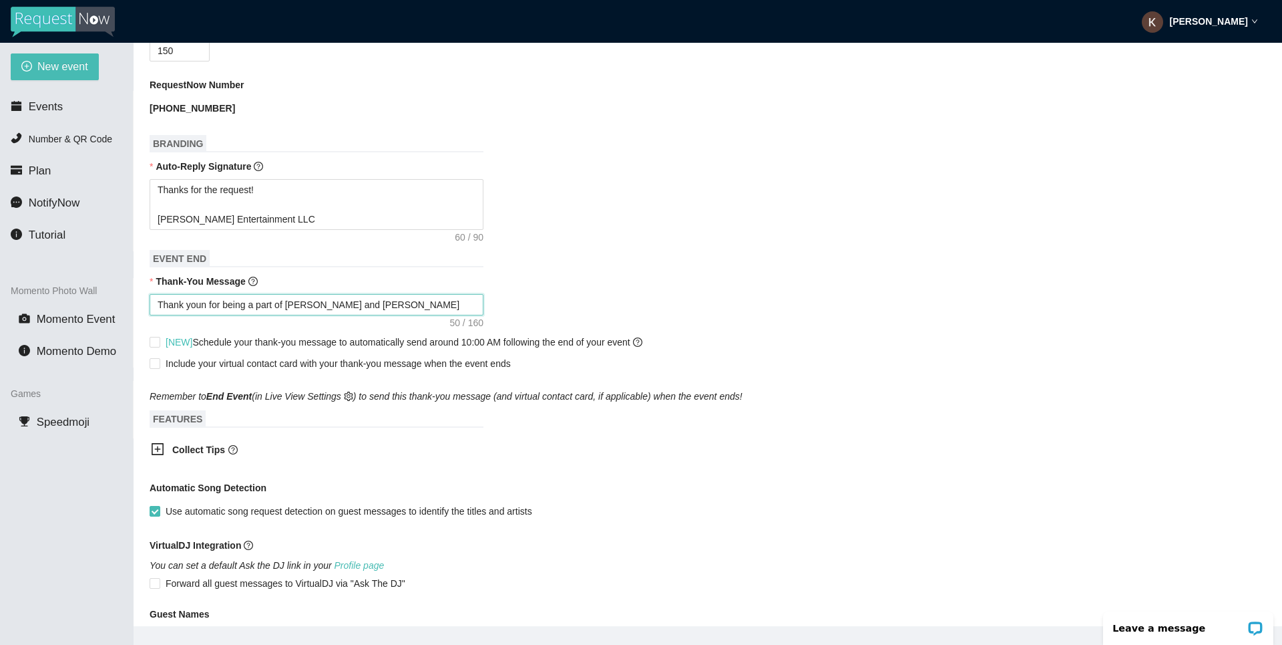
type textarea "Thank youn for being a part of [PERSON_NAME] and [PERSON_NAME]"
type textarea "Thank youn for being a part of [PERSON_NAME] and [PERSON_NAME]'"
type textarea "Thank youn for being a part of [PERSON_NAME] and [PERSON_NAME]'s"
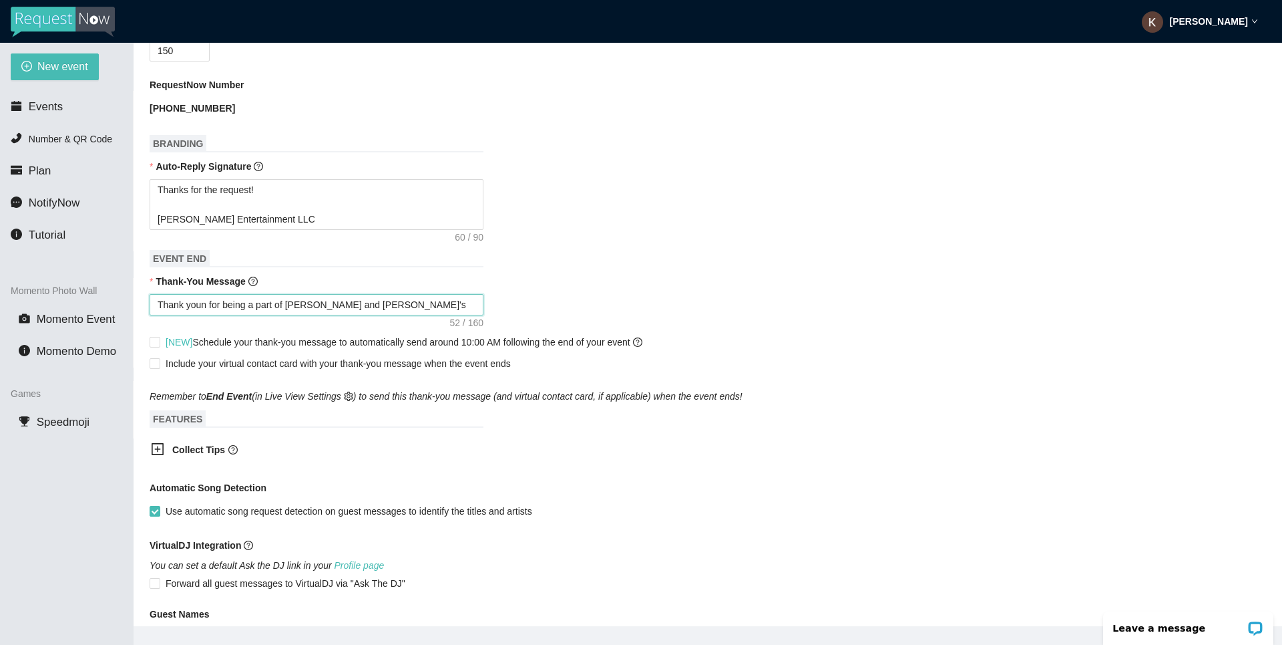
type textarea "Thank youn for being a part of [PERSON_NAME] and [PERSON_NAME]'s"
type textarea "Thank youn for being a part of [PERSON_NAME] and [PERSON_NAME]'s w"
type textarea "Thank youn for being a part of [PERSON_NAME] and [PERSON_NAME]'s we"
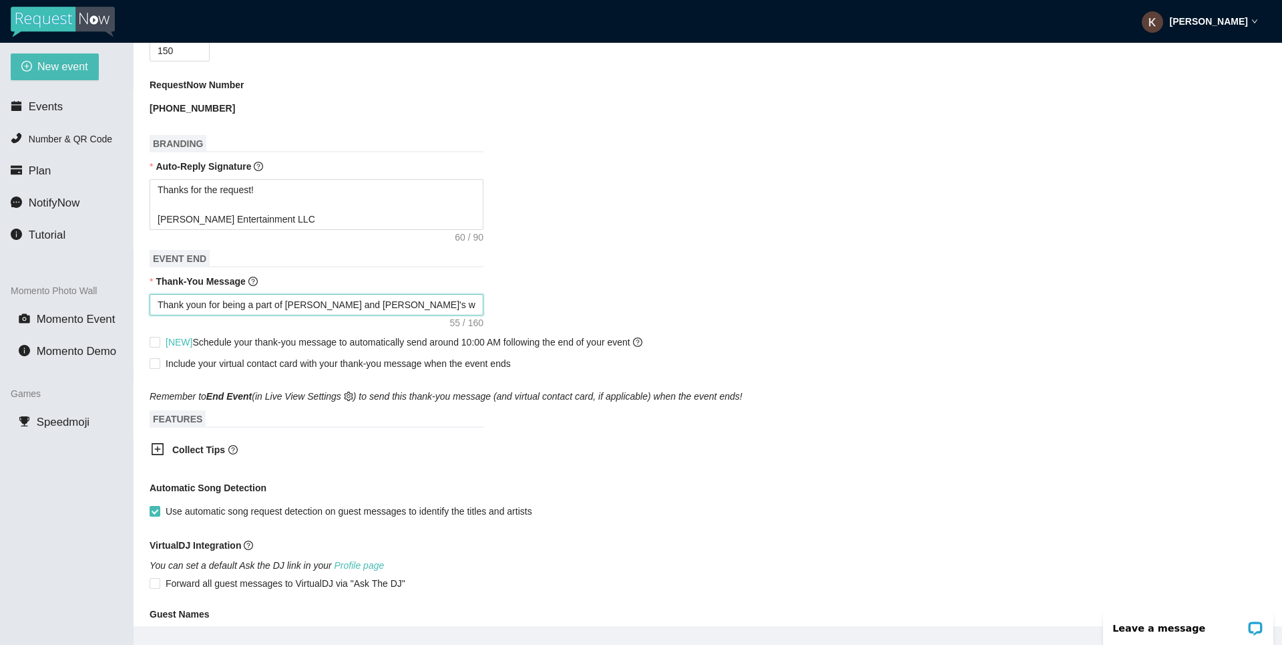
type textarea "Thank youn for being a part of [PERSON_NAME] and [PERSON_NAME]'s we"
type textarea "Thank youn for being a part of [PERSON_NAME] and [PERSON_NAME]'s wed"
type textarea "Thank youn for being a part of [PERSON_NAME] and [PERSON_NAME]'s wedd"
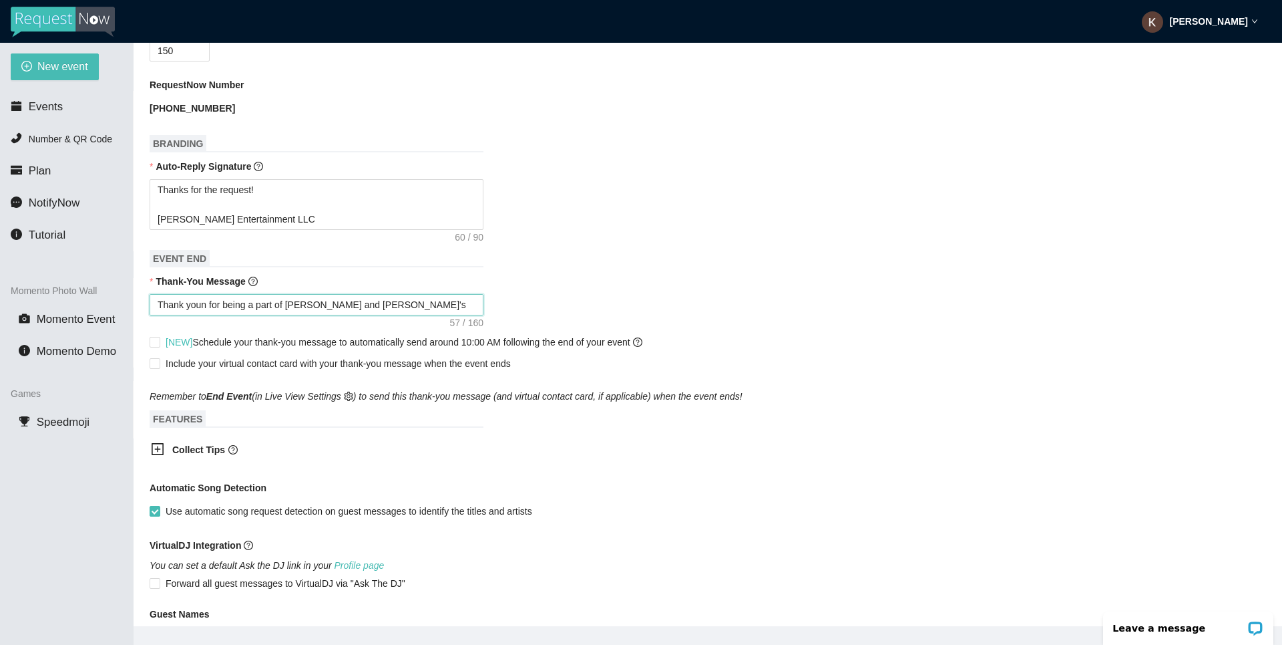
type textarea "Thank youn for being a part of [PERSON_NAME] and [PERSON_NAME]'s weddi"
type textarea "Thank youn for being a part of [PERSON_NAME] and [PERSON_NAME]'s weddin"
type textarea "Thank youn for being a part of [PERSON_NAME] and [PERSON_NAME]'s wedding"
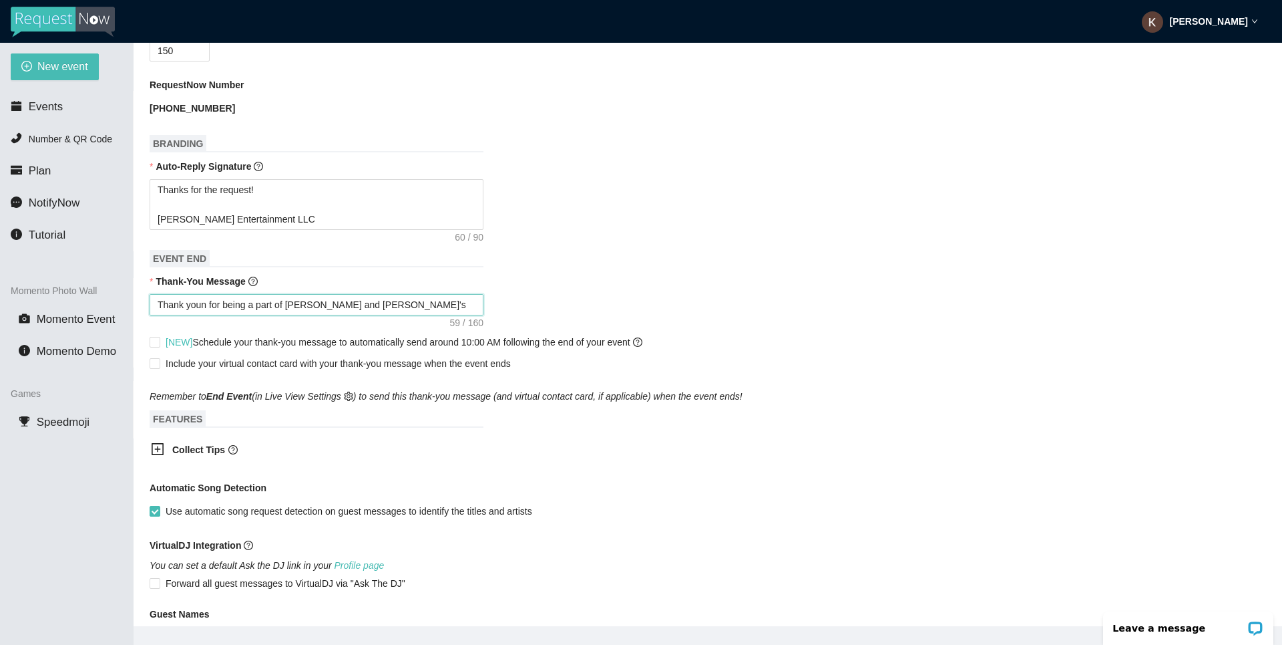
type textarea "Thank youn for being a part of [PERSON_NAME] and [PERSON_NAME]'s wedding"
type textarea "Thank youn for being a part of [PERSON_NAME] and [PERSON_NAME]'s wedding!"
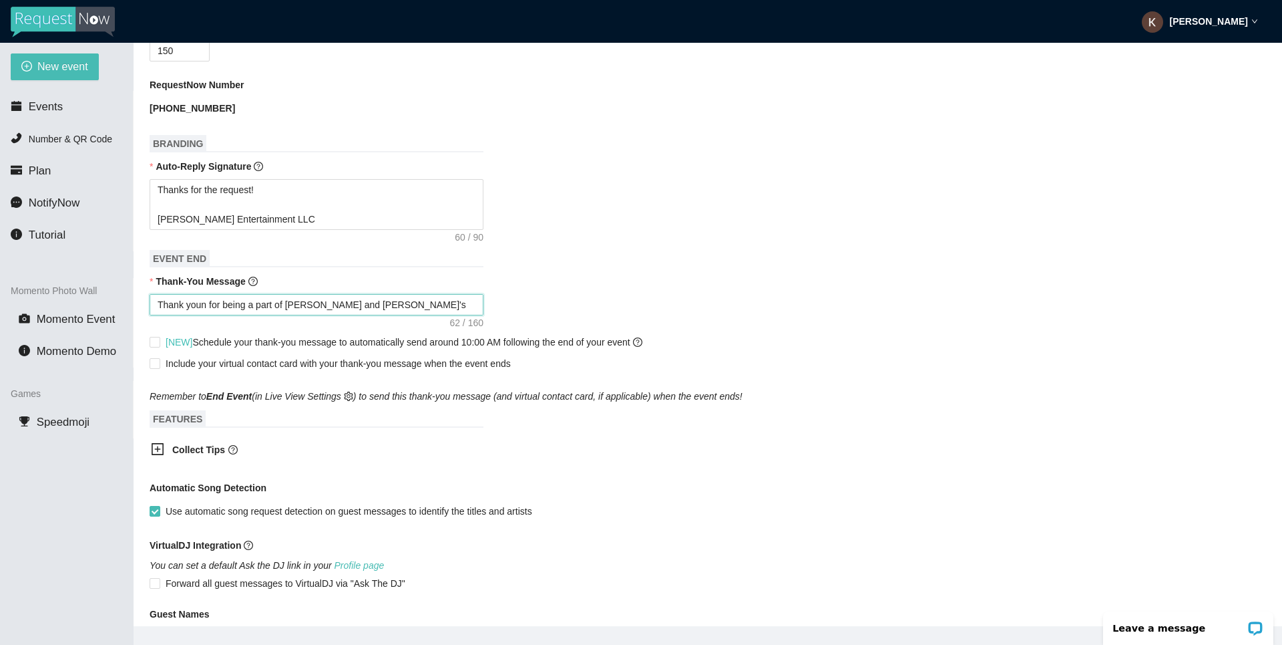
type textarea "Thank youn for being a part of [PERSON_NAME] and [PERSON_NAME]'s wedding!"
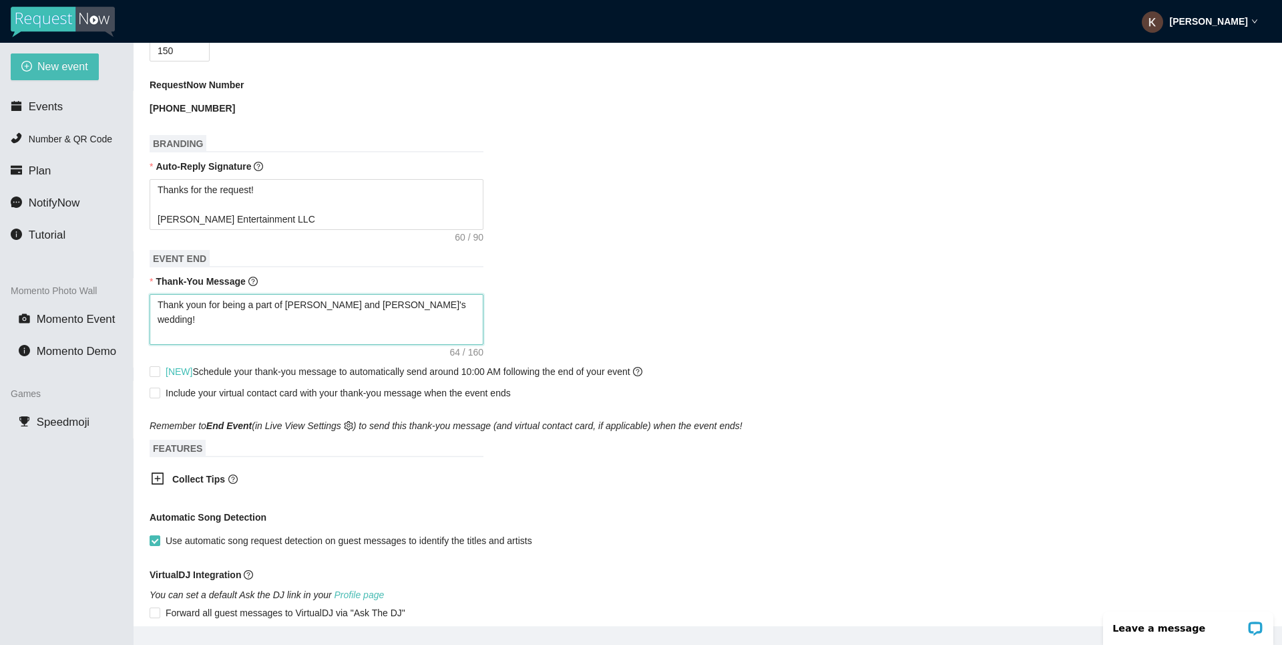
type textarea "Thank youn for being a part of [PERSON_NAME] and [PERSON_NAME]'s wedding! W"
type textarea "Thank youn for being a part of [PERSON_NAME] and [PERSON_NAME]'s wedding! We"
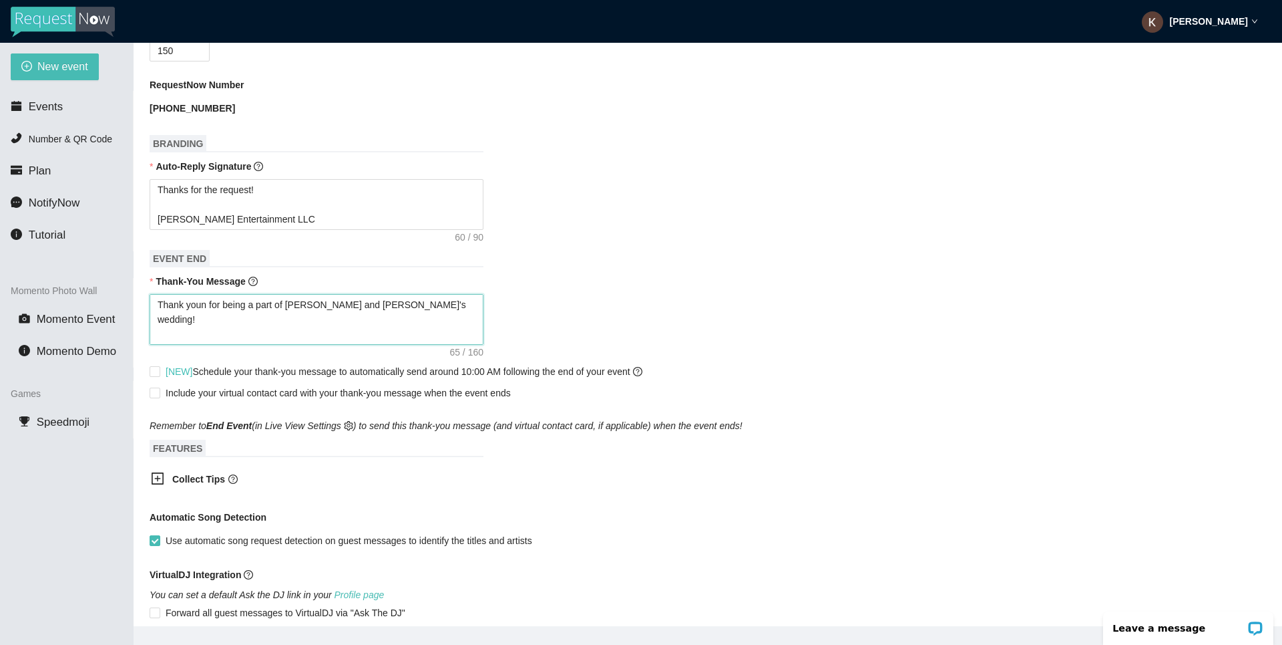
type textarea "Thank youn for being a part of [PERSON_NAME] and [PERSON_NAME]'s wedding! We"
type textarea "Thank youn for being a part of [PERSON_NAME] and [PERSON_NAME]'s wedding! We h"
type textarea "Thank youn for being a part of [PERSON_NAME] and [PERSON_NAME]'s wedding! We ho"
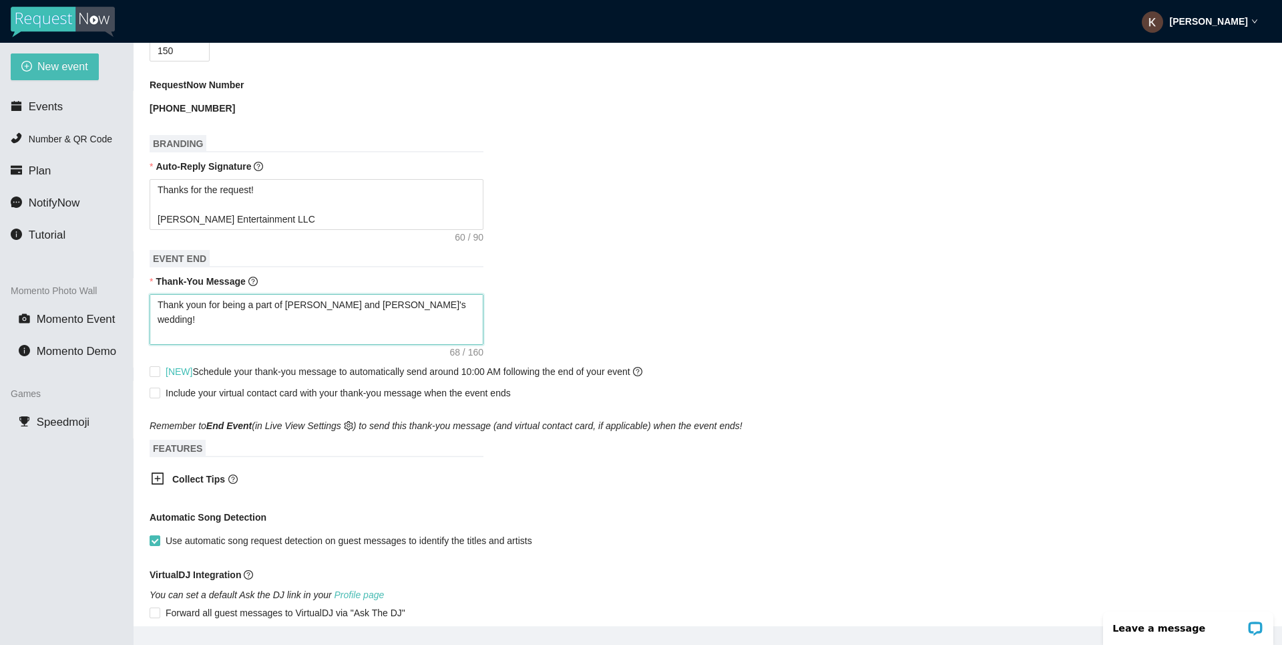
type textarea "Thank youn for being a part of [PERSON_NAME] and [PERSON_NAME]'s wedding! We hop"
type textarea "Thank youn for being a part of [PERSON_NAME] and [PERSON_NAME]'s wedding! We ho…"
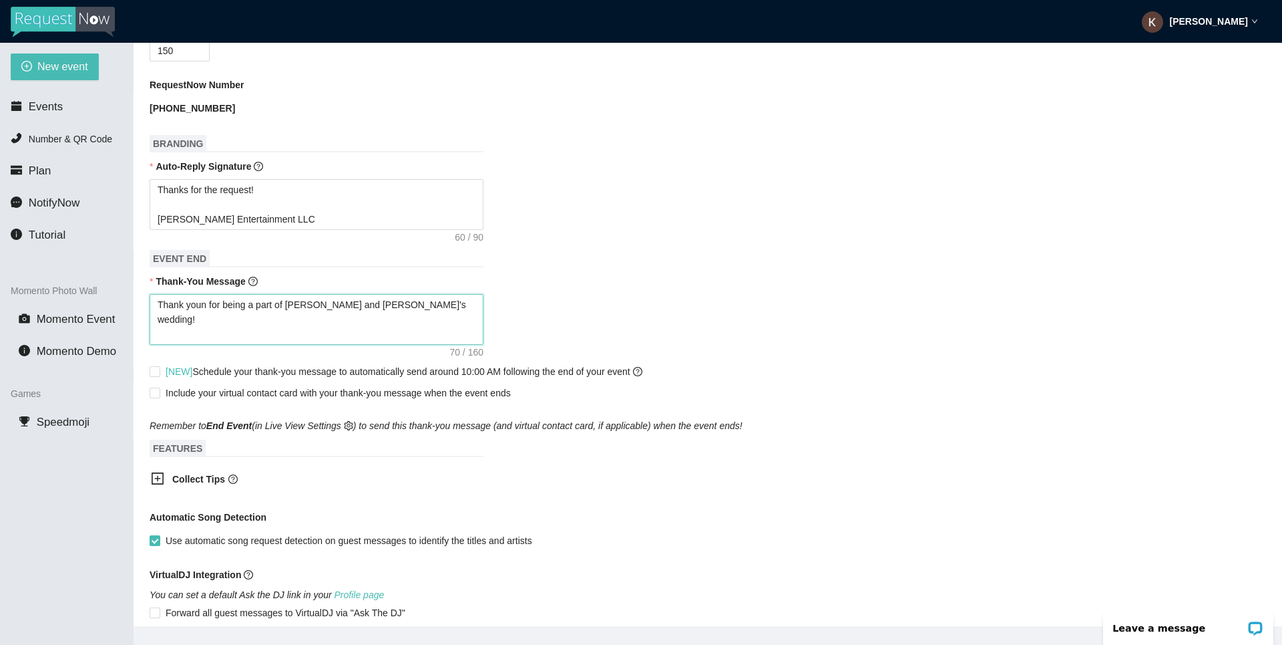
type textarea "Thank youn for being a part of [PERSON_NAME] and [PERSON_NAME]'s wedding! We ho…"
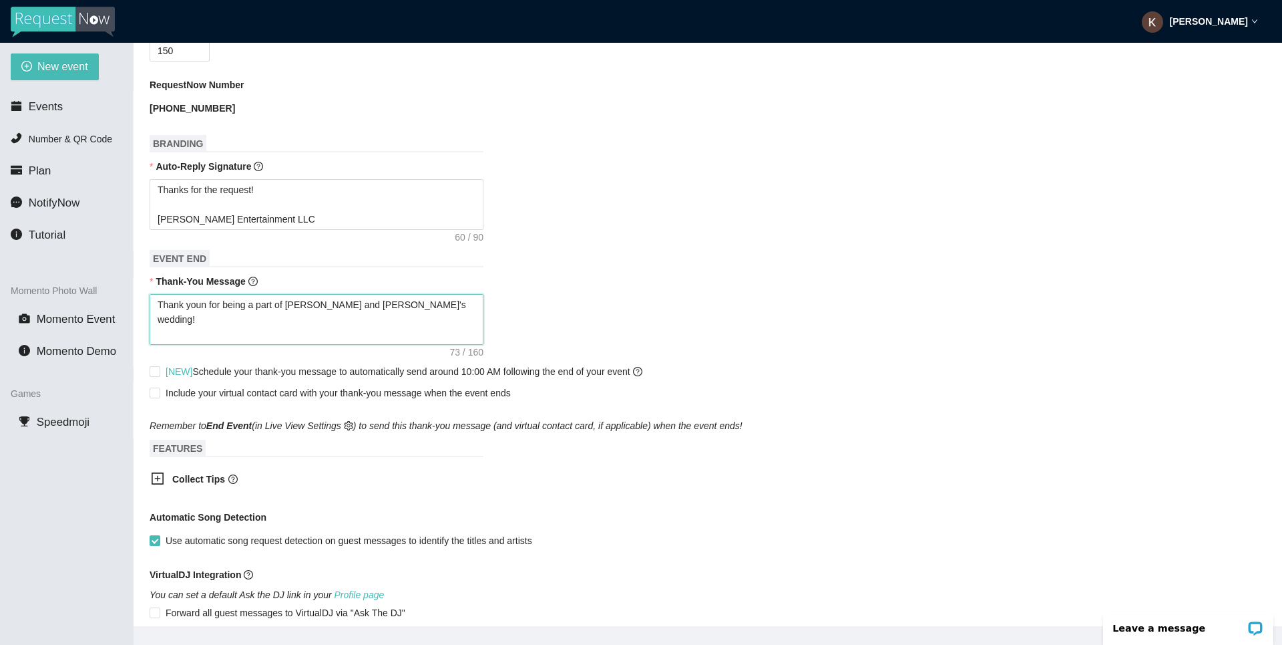
type textarea "Thank youn for being a part of [PERSON_NAME] and [PERSON_NAME]'s wedding! We ho…"
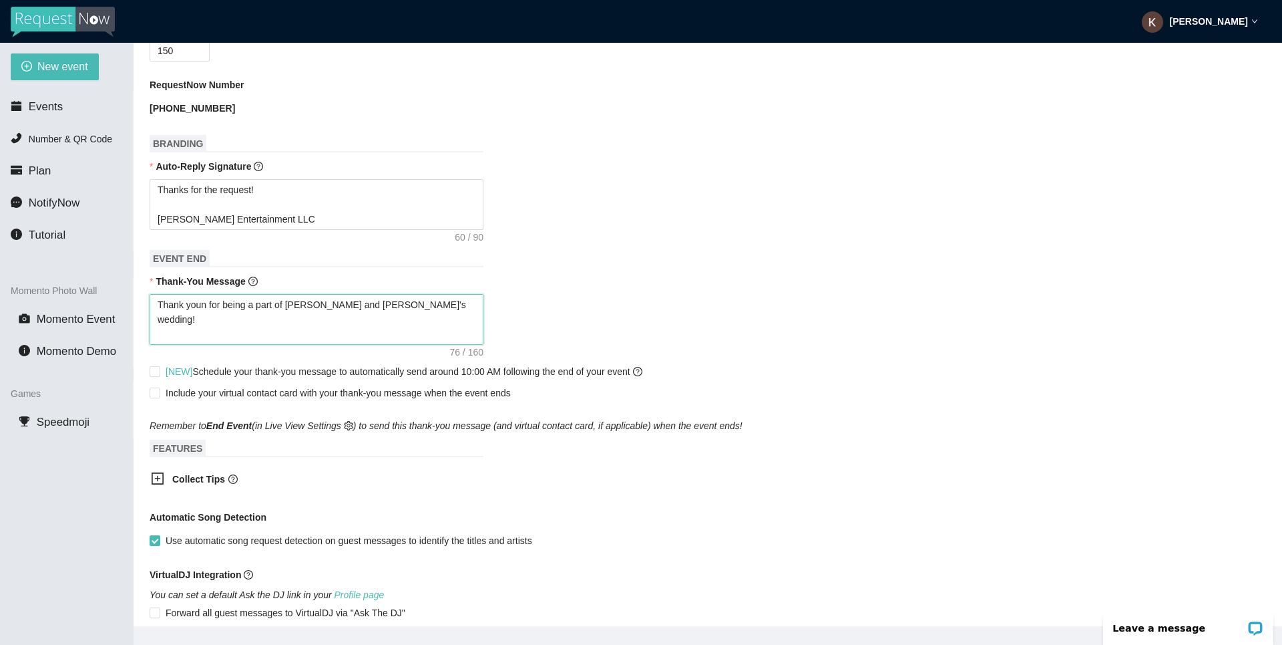
type textarea "Thank youn for being a part of [PERSON_NAME] and [PERSON_NAME]'s wedding! We ho…"
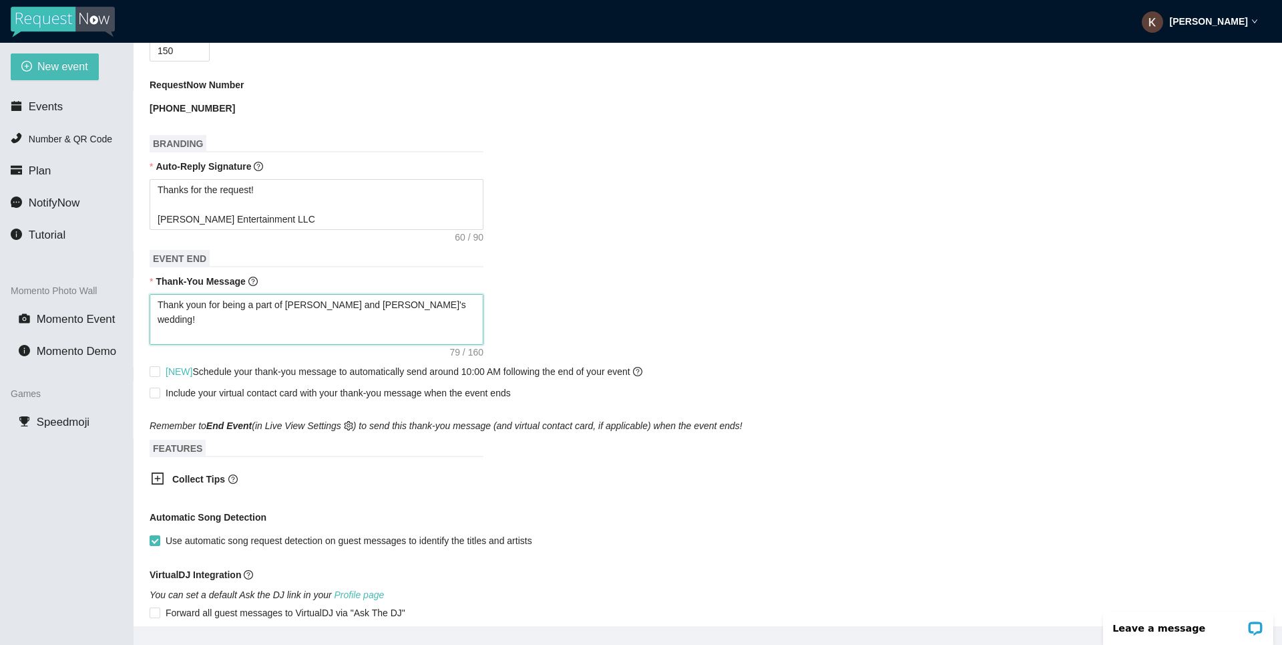
type textarea "Thank youn for being a part of [PERSON_NAME] and [PERSON_NAME]'s wedding! We ho…"
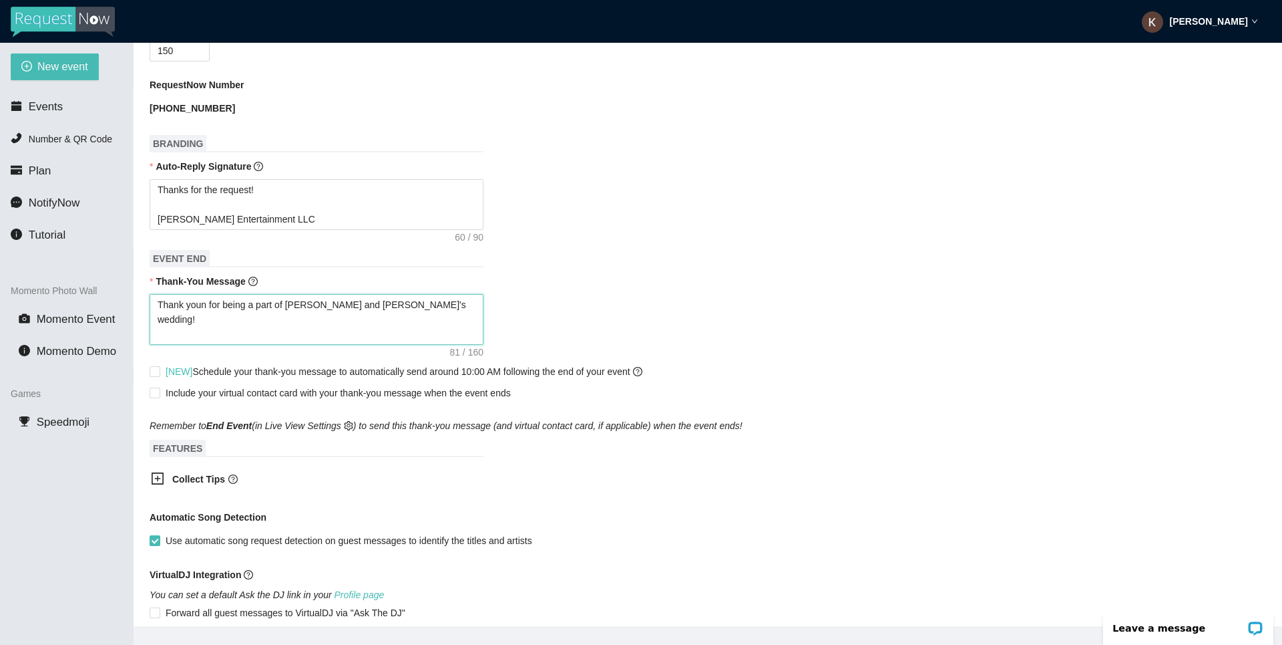
type textarea "Thank youn for being a part of [PERSON_NAME] and [PERSON_NAME]'s wedding! We ho…"
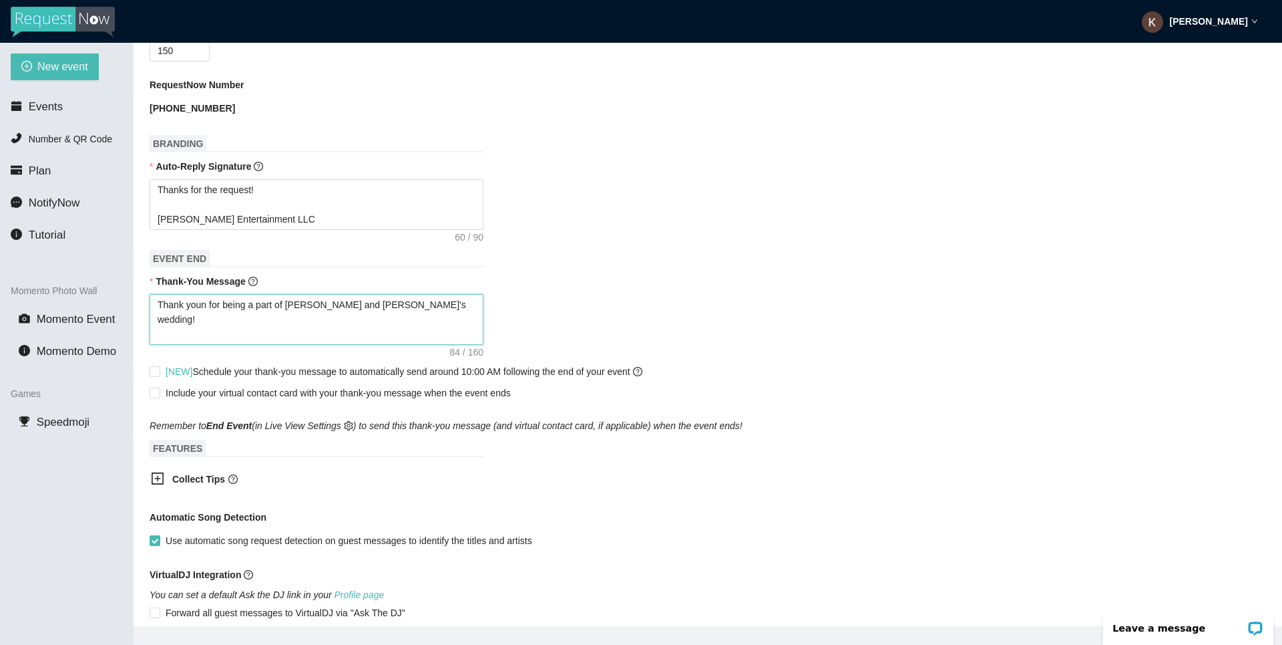
type textarea "Thank youn for being a part of [PERSON_NAME] and [PERSON_NAME]'s wedding! We ho…"
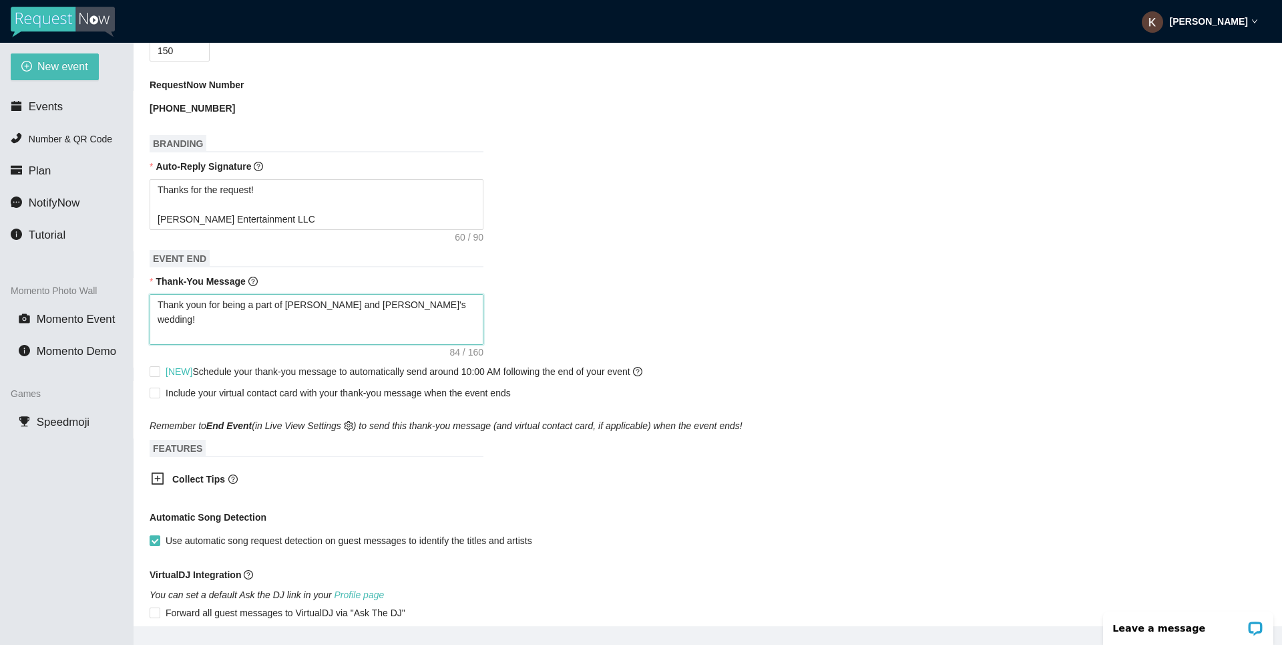
type textarea "Thank youn for being a part of [PERSON_NAME] and [PERSON_NAME]'s wedding! We ho…"
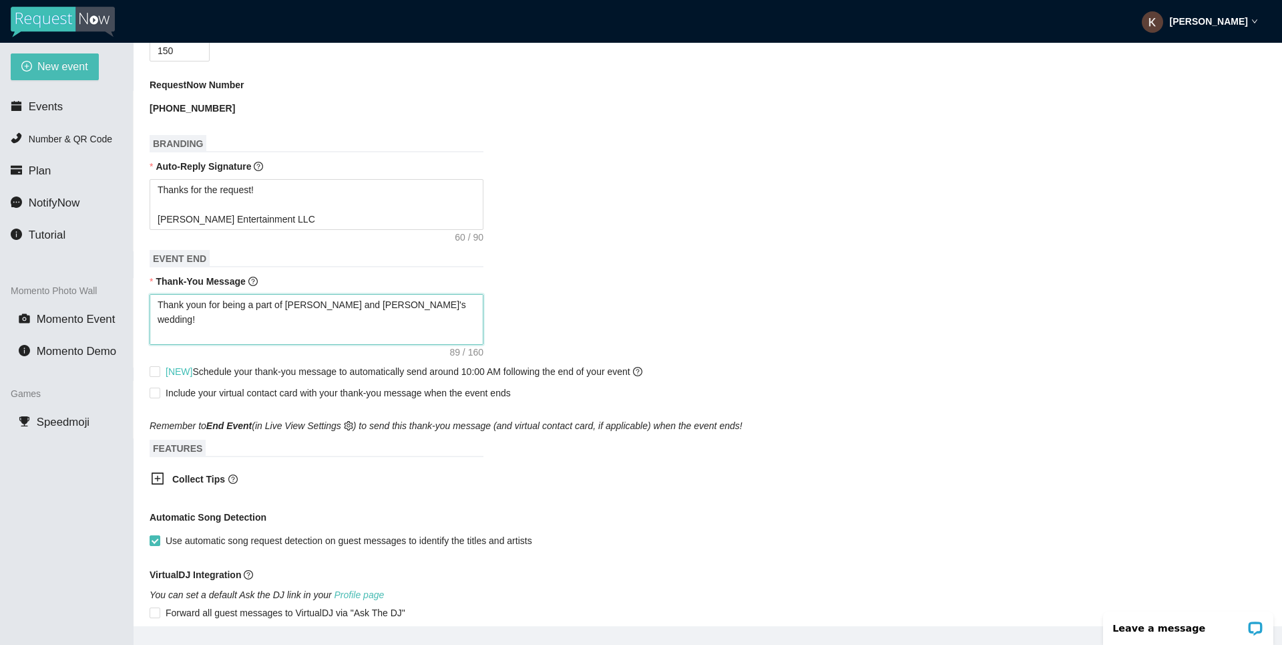
type textarea "Thank youn for being a part of [PERSON_NAME] and [PERSON_NAME]'s wedding! We ho…"
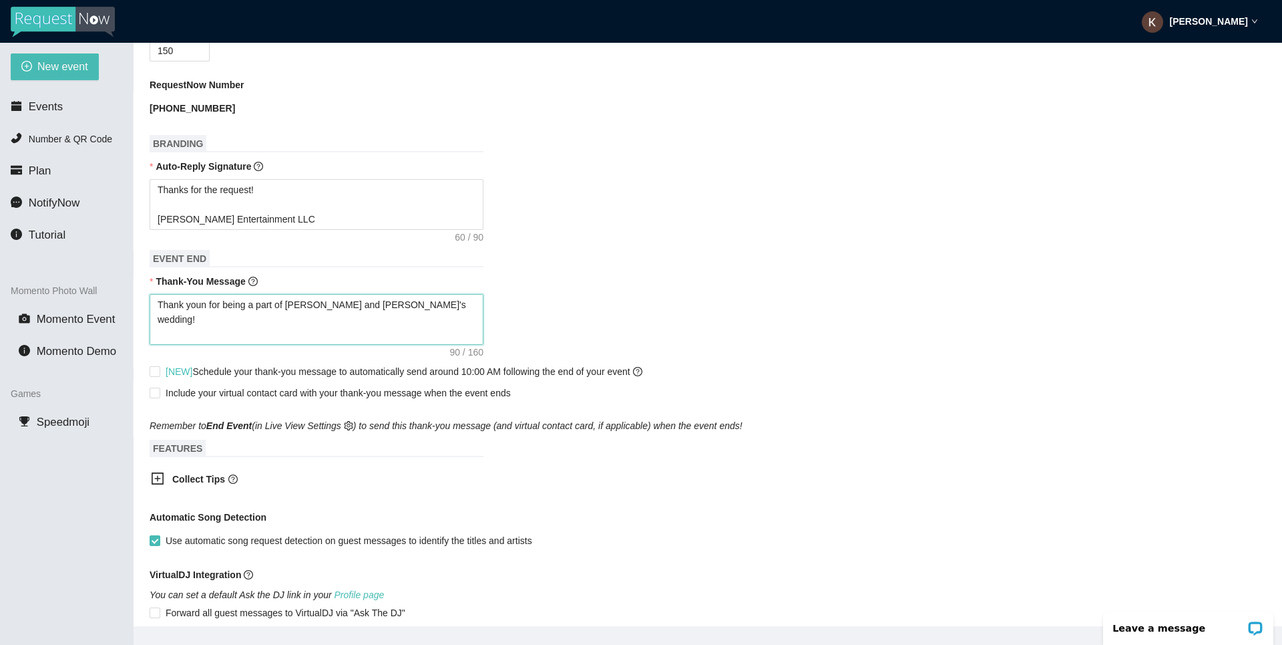
type textarea "Thank youn for being a part of [PERSON_NAME] and [PERSON_NAME]'s wedding! We ho…"
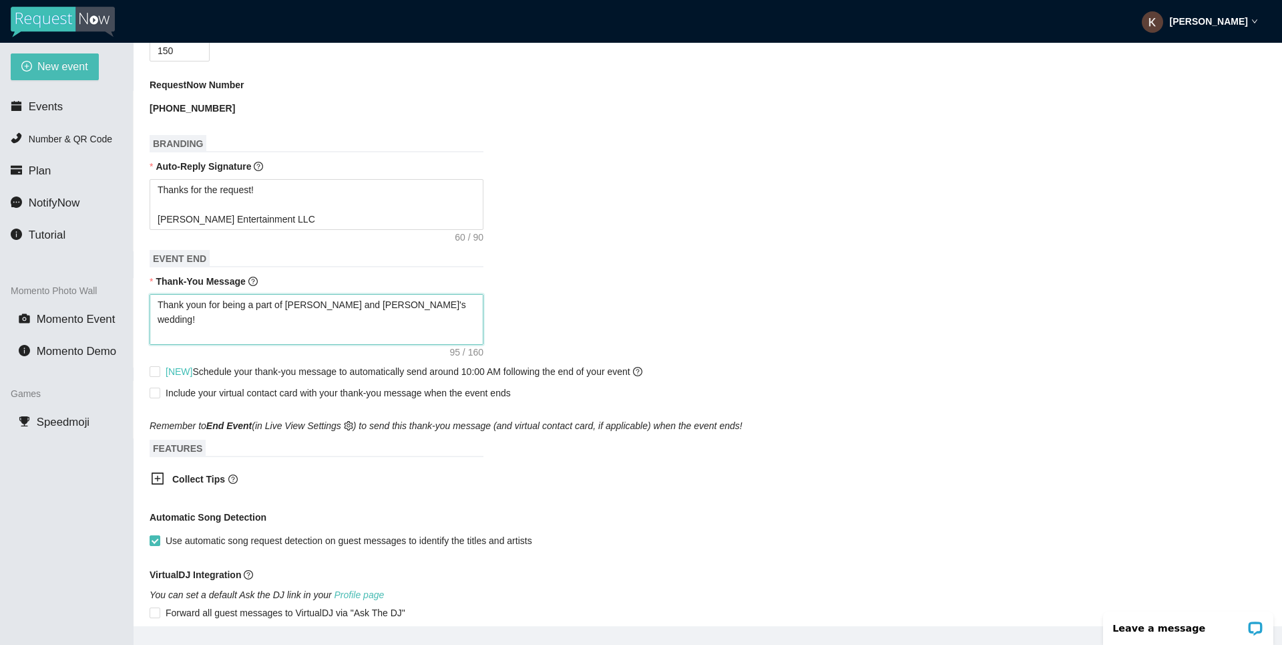
type textarea "Thank youn for being a part of [PERSON_NAME] and [PERSON_NAME]'s wedding! We ho…"
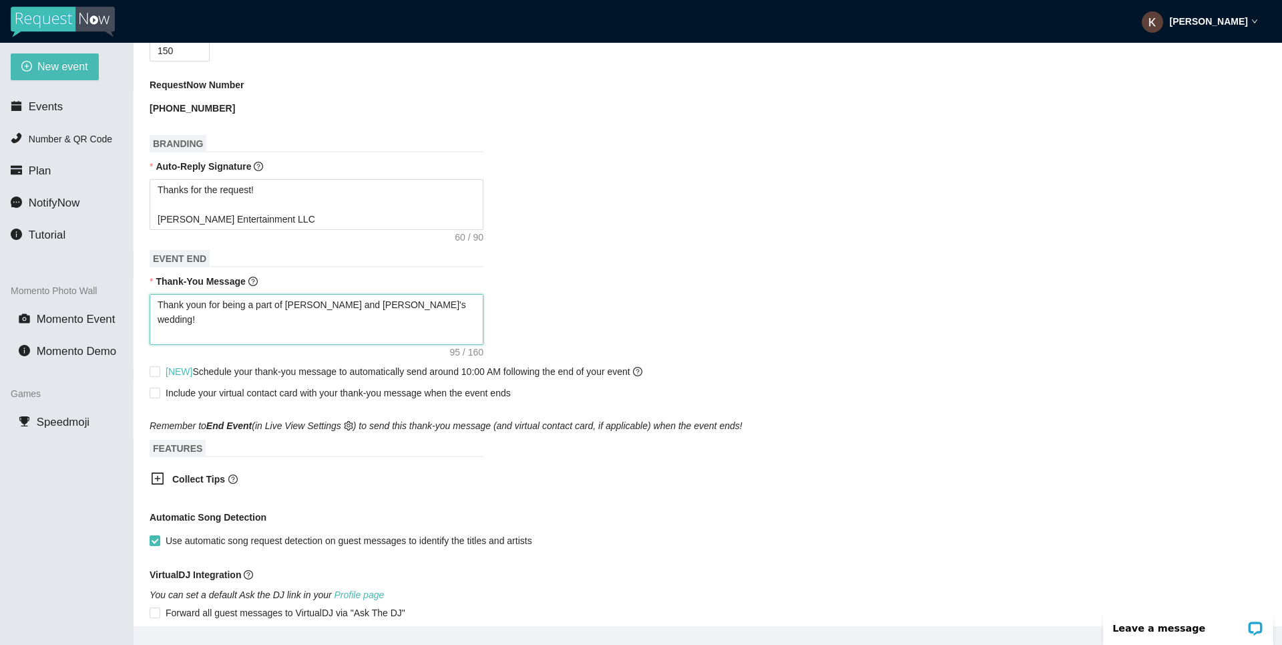
type textarea "Thank youn for being a part of [PERSON_NAME] and [PERSON_NAME]'s wedding! We ho…"
drag, startPoint x: 337, startPoint y: 213, endPoint x: 190, endPoint y: 216, distance: 147.0
click at [190, 216] on textarea "Thanks for the request! [PERSON_NAME] Entertainment LLC" at bounding box center [317, 204] width 334 height 51
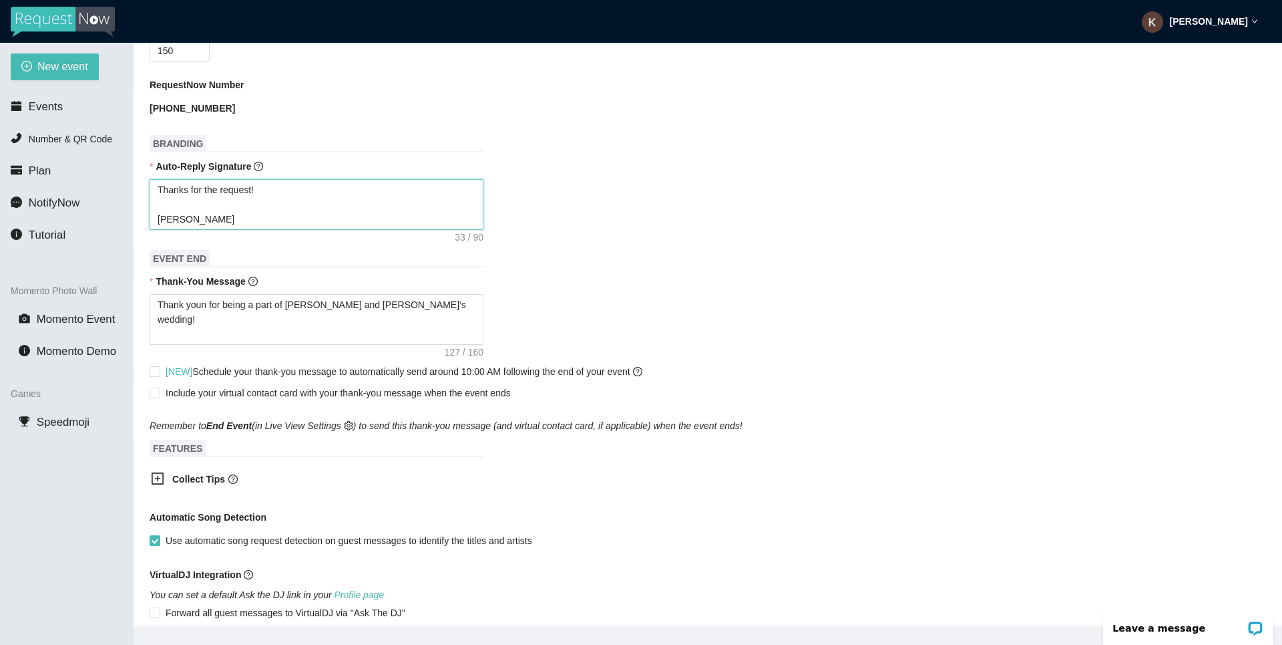
click at [273, 186] on textarea "Thanks for the request! [PERSON_NAME]" at bounding box center [317, 204] width 334 height 51
drag, startPoint x: 259, startPoint y: 186, endPoint x: 394, endPoint y: 188, distance: 135.6
click at [394, 188] on textarea "Thanks for the request! If this is with our [PERSON_NAME]" at bounding box center [317, 204] width 334 height 51
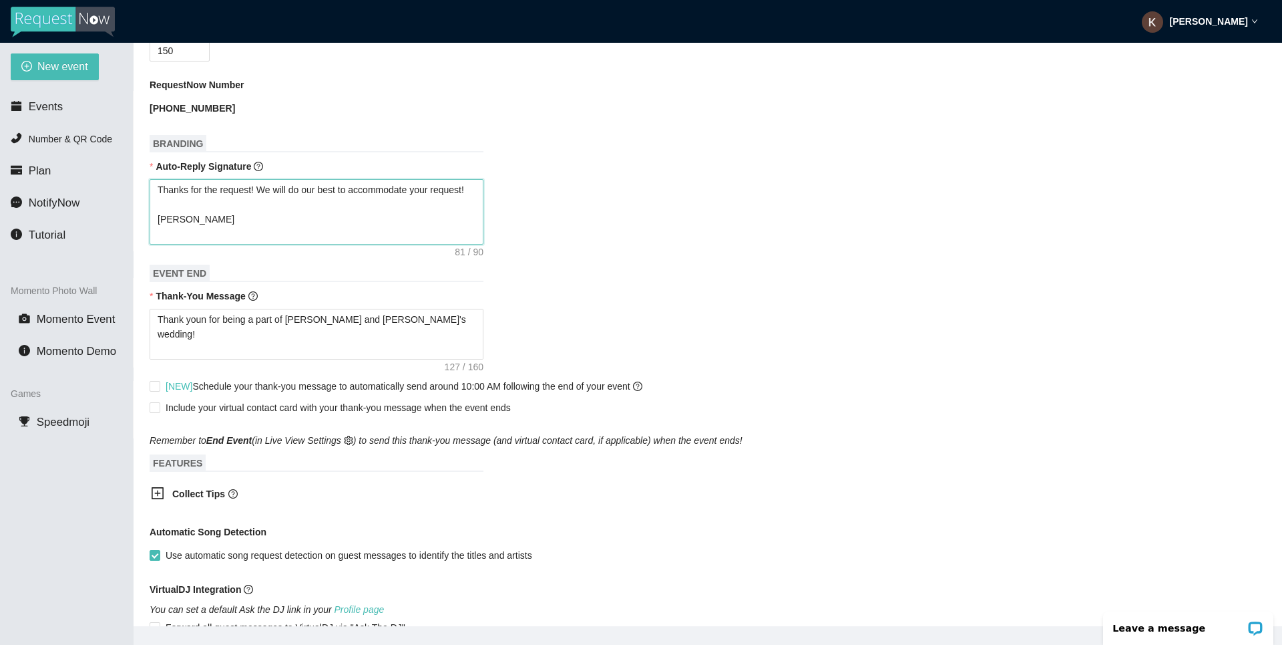
click at [385, 190] on textarea "Thanks for the request! We will do our best to accommodate your request! [PERSO…" at bounding box center [317, 211] width 334 height 65
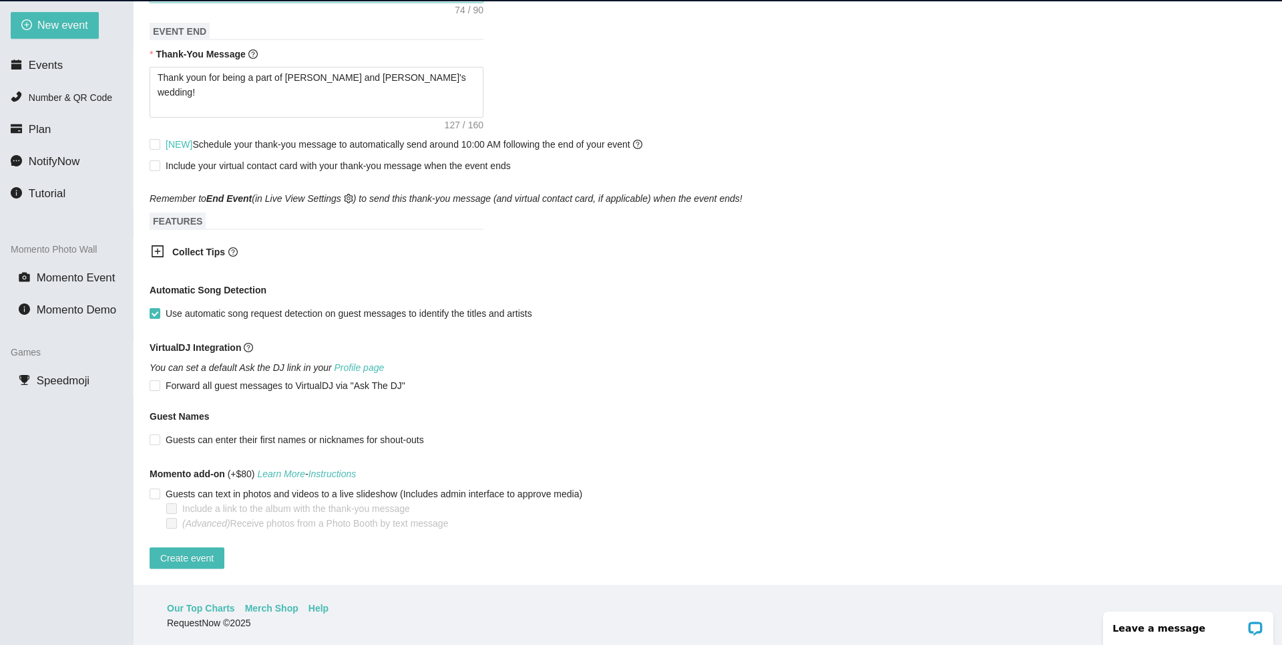
scroll to position [43, 0]
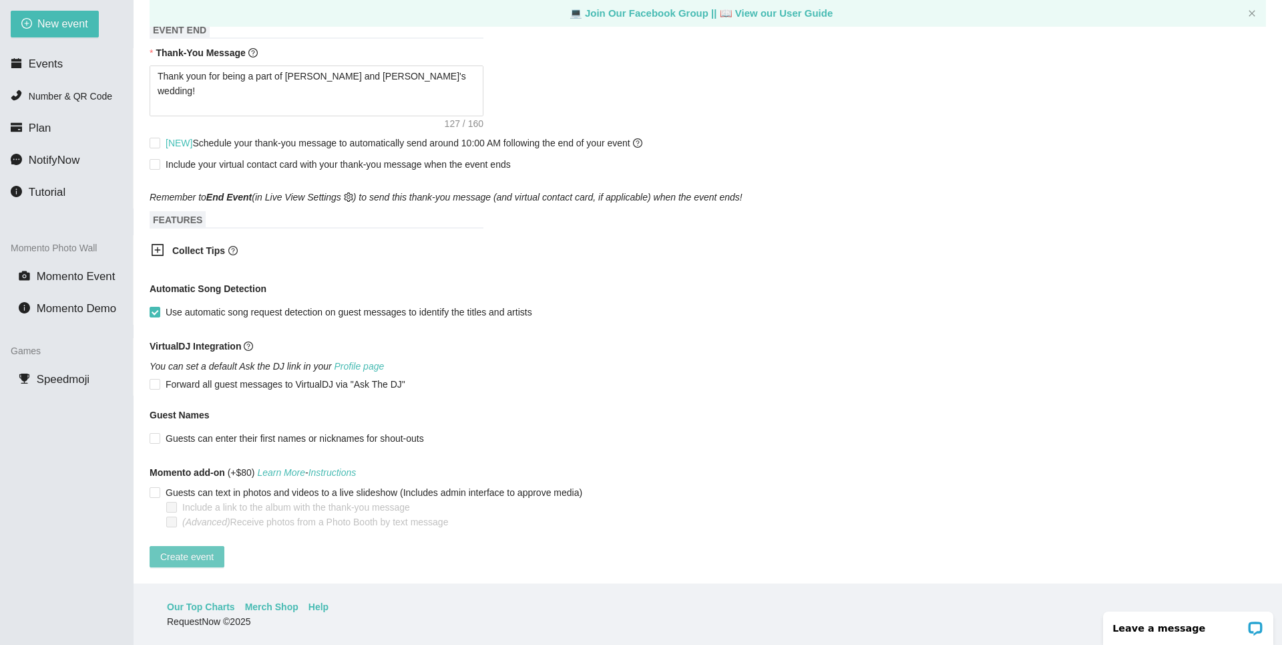
click at [161, 552] on span "Create event" at bounding box center [186, 556] width 53 height 15
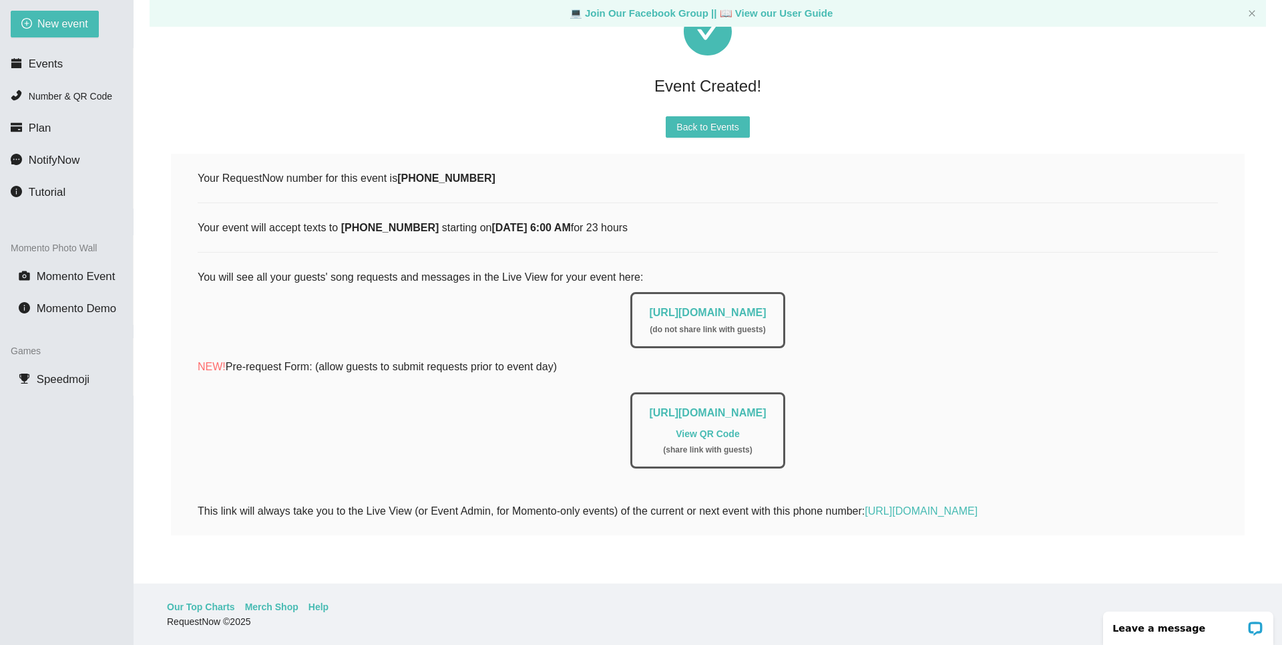
scroll to position [88, 0]
click at [47, 66] on span "Events" at bounding box center [46, 63] width 34 height 13
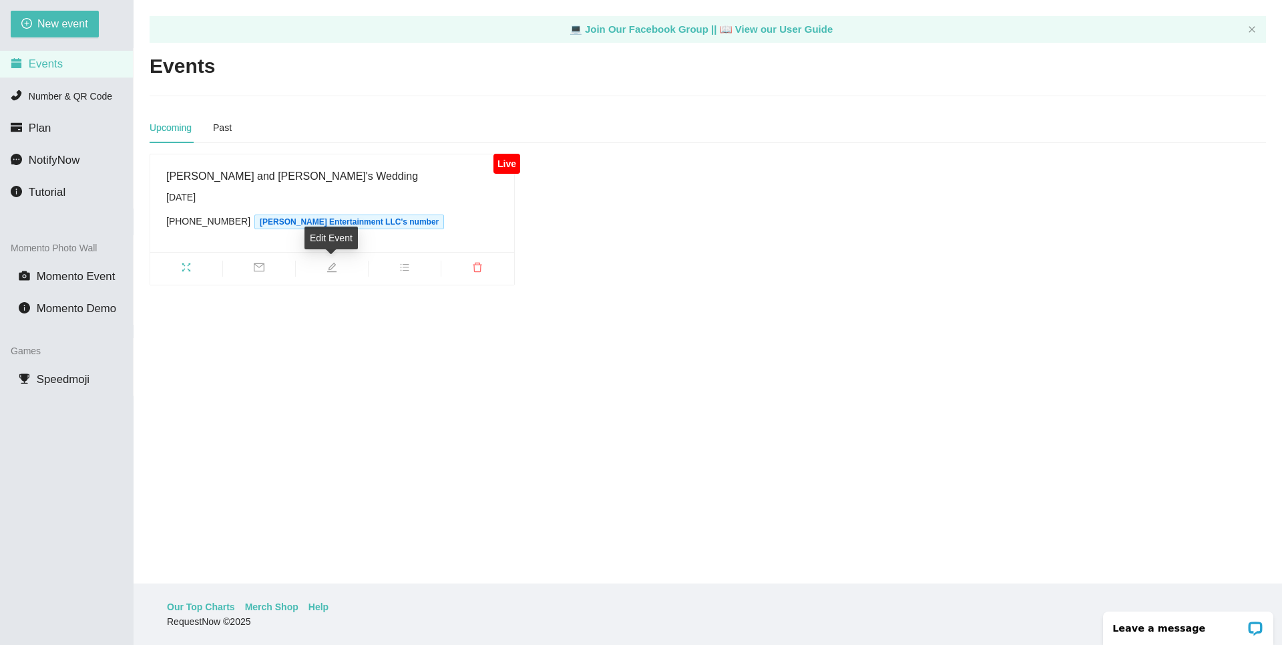
click at [327, 272] on icon "edit" at bounding box center [331, 267] width 9 height 9
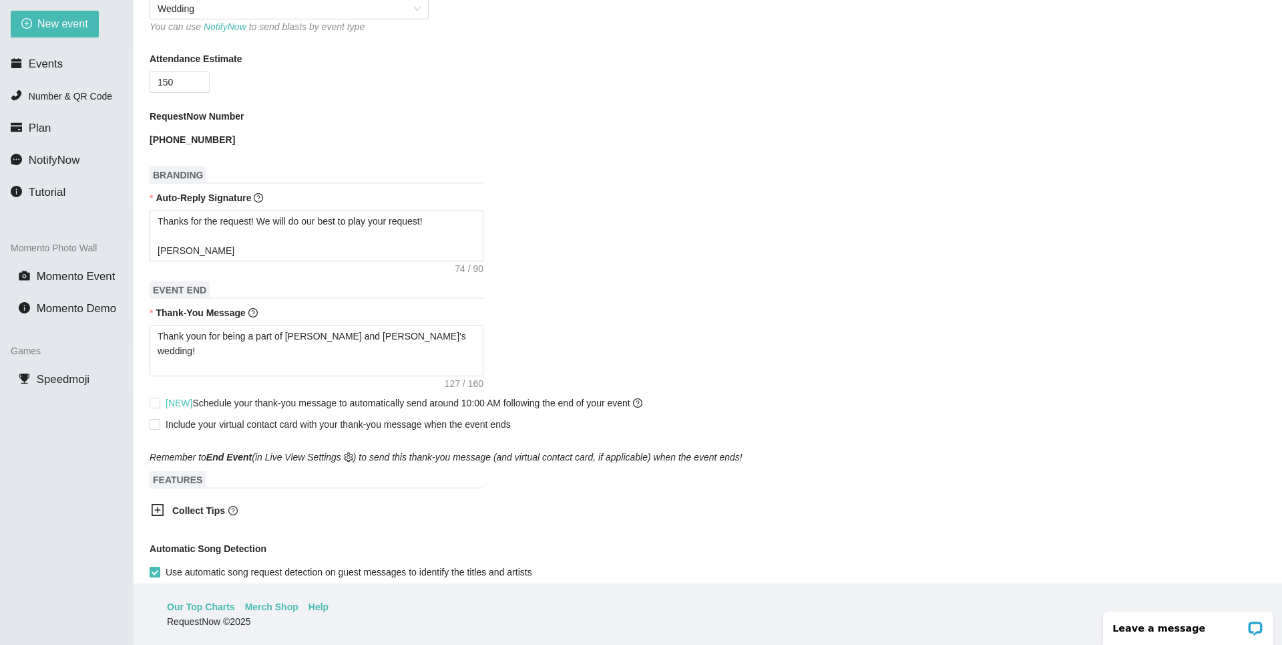
scroll to position [432, 0]
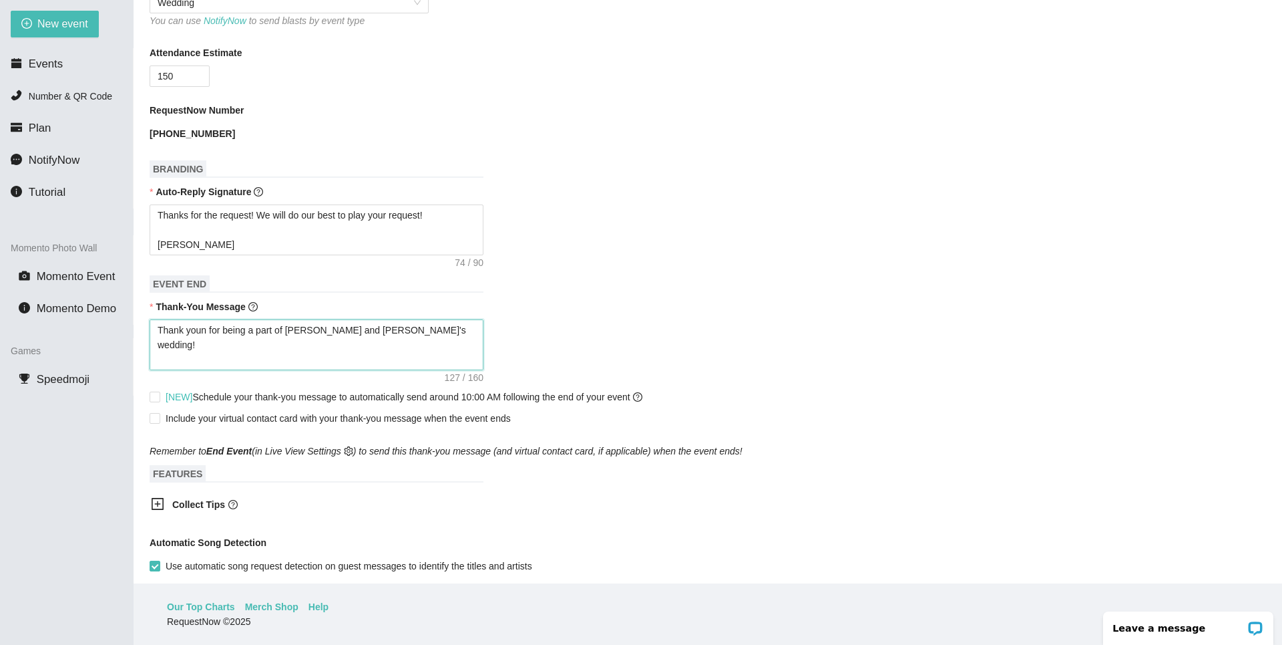
drag, startPoint x: 292, startPoint y: 328, endPoint x: 385, endPoint y: 326, distance: 93.5
click at [385, 326] on textarea "Thank youn for being a part of [PERSON_NAME] and [PERSON_NAME]'s wedding! We ho…" at bounding box center [317, 344] width 334 height 51
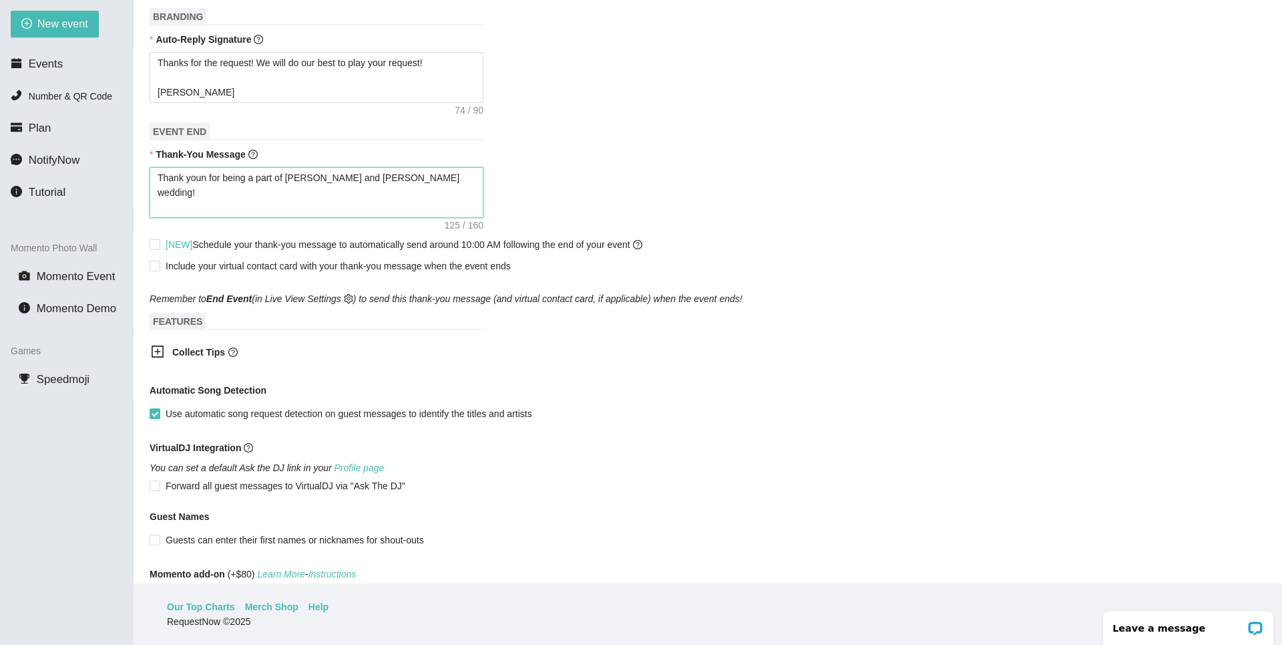
scroll to position [696, 0]
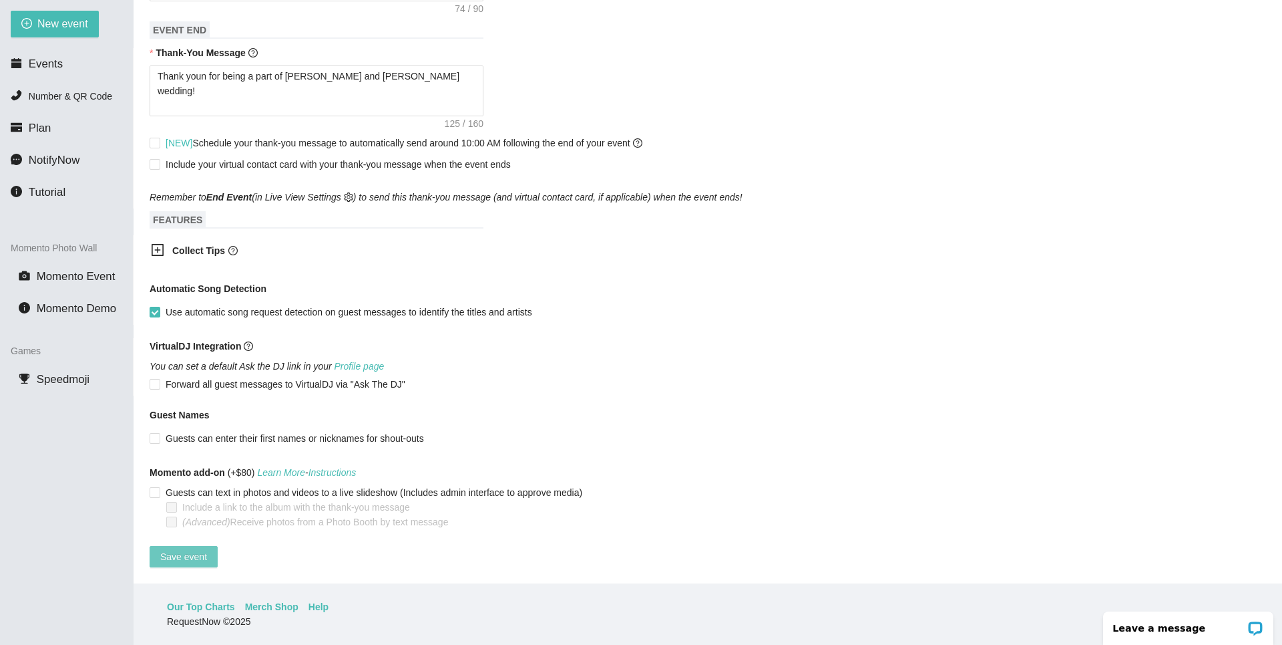
click at [204, 549] on span "Save event" at bounding box center [183, 556] width 47 height 15
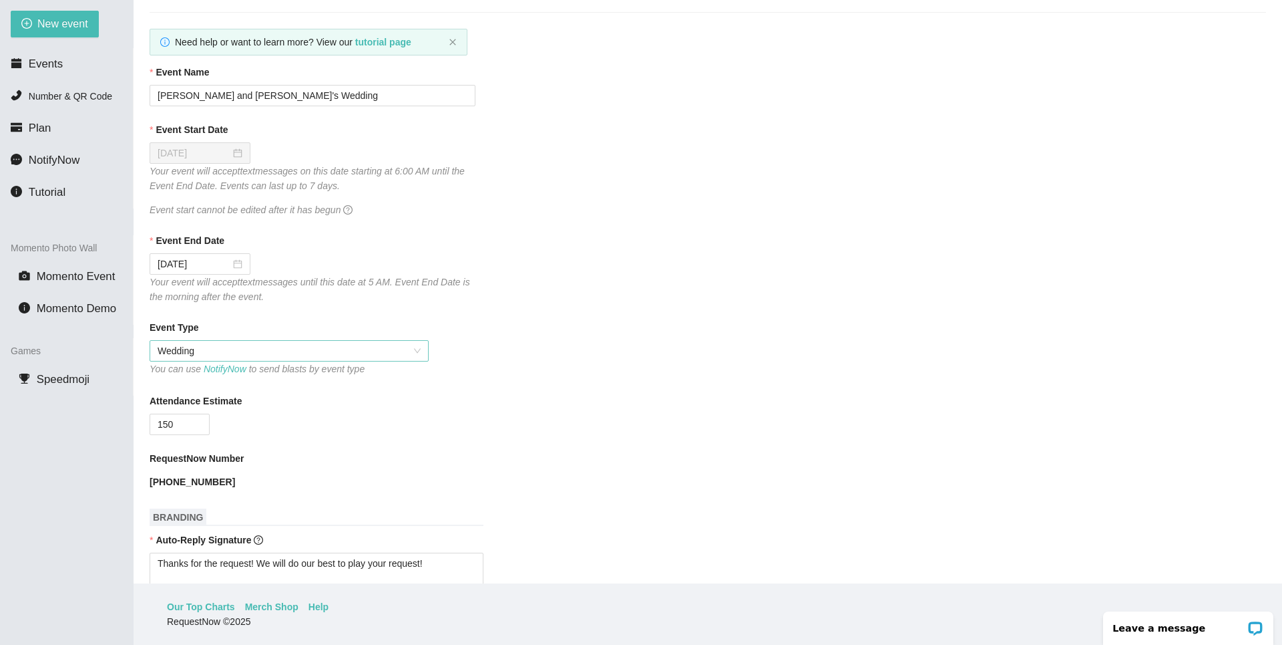
scroll to position [0, 0]
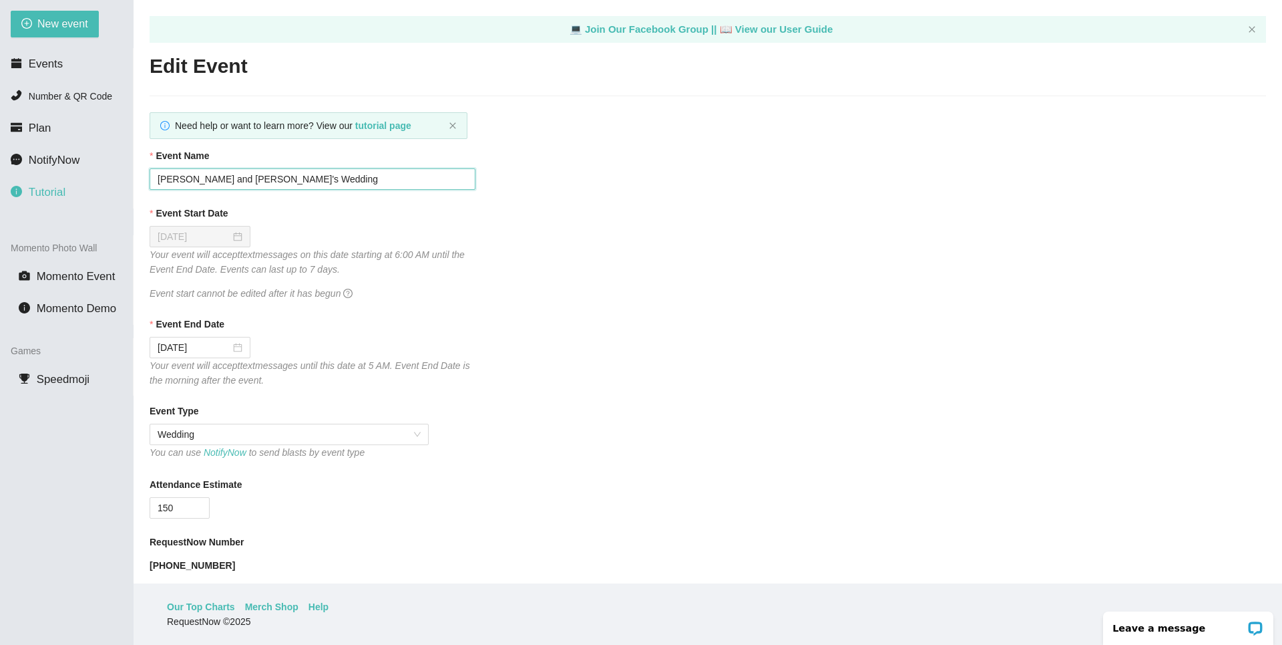
drag, startPoint x: 254, startPoint y: 180, endPoint x: 2, endPoint y: 179, distance: 251.8
click at [2, 179] on section "New event Events Number & QR Code Plan NotifyNow Tutorial Momento Photo Wall Mo…" at bounding box center [641, 322] width 1282 height 645
drag, startPoint x: 253, startPoint y: 184, endPoint x: 136, endPoint y: 178, distance: 117.7
click at [136, 178] on main "💻 Join Our Facebook Group || 📖 View our User Guide Edit Event Need help or want…" at bounding box center [708, 291] width 1149 height 583
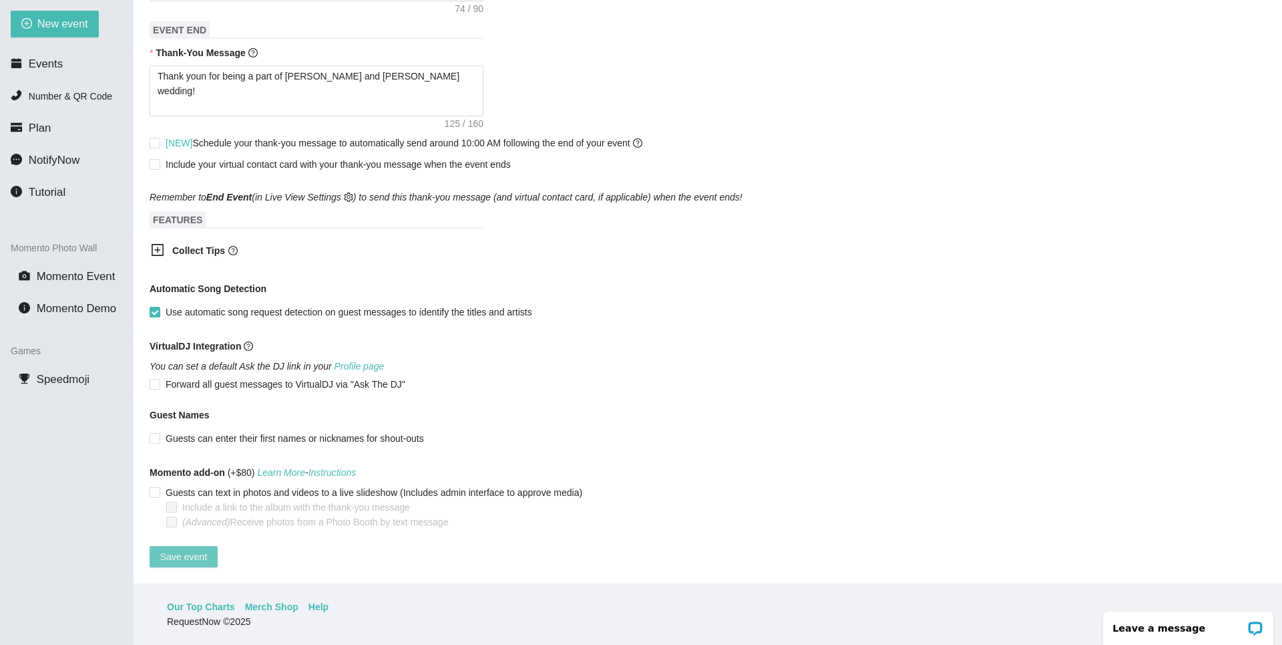
click at [178, 553] on button "Save event" at bounding box center [184, 556] width 68 height 21
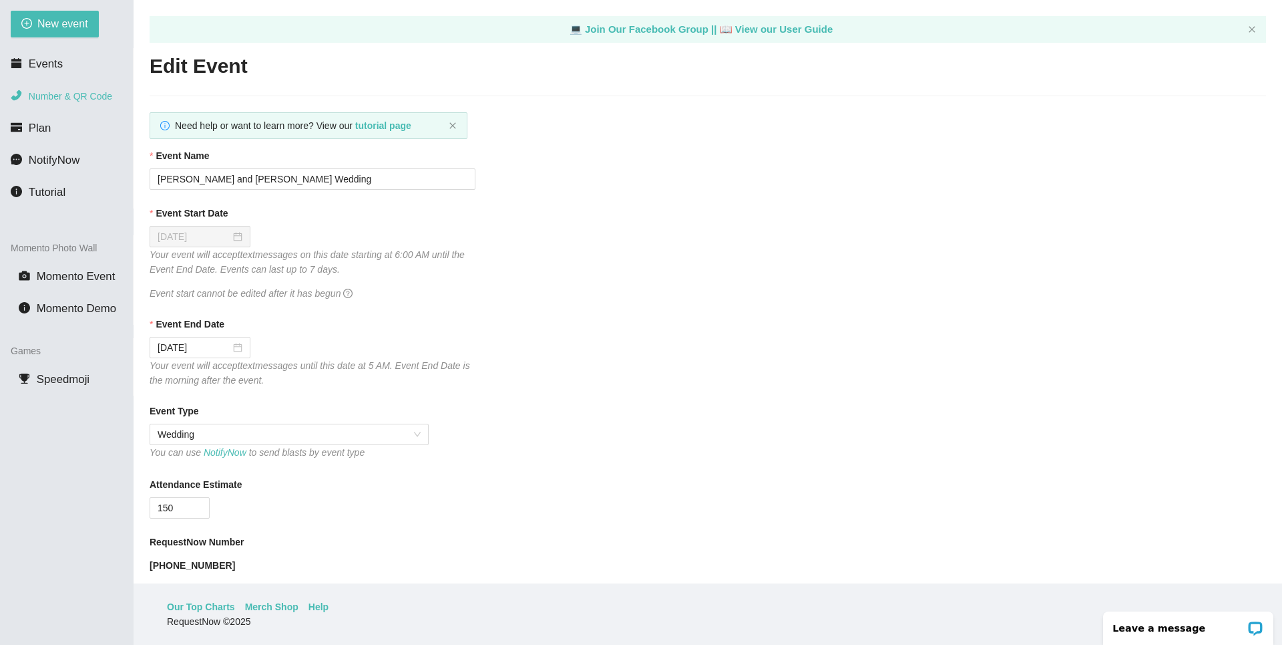
click at [71, 102] on li "Number & QR Code" at bounding box center [66, 96] width 133 height 27
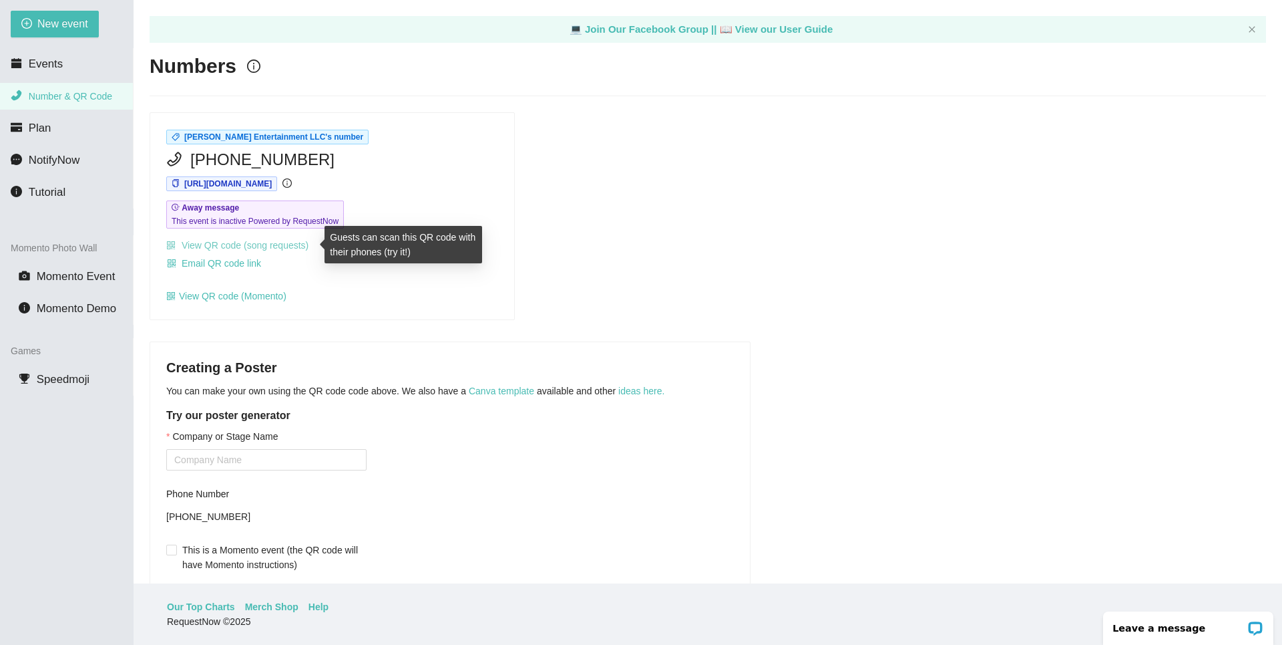
click at [246, 246] on link "View QR code (song requests)" at bounding box center [237, 245] width 142 height 11
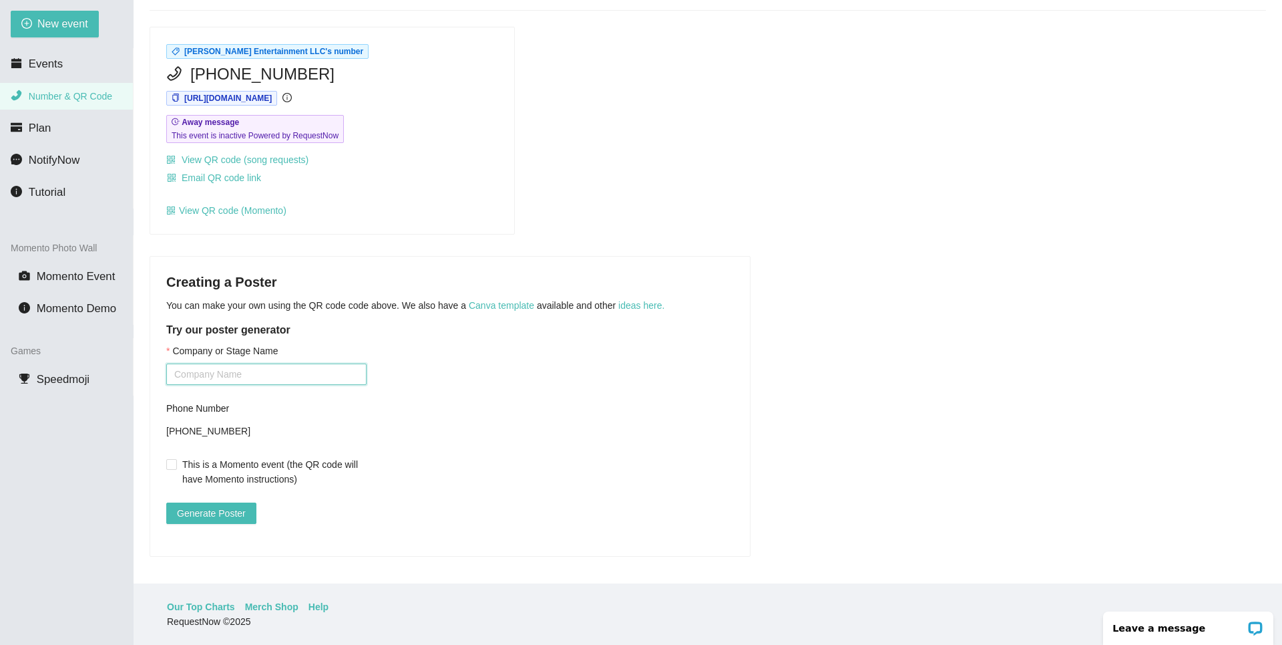
click at [290, 373] on input "Company or Stage Name" at bounding box center [266, 373] width 200 height 21
click at [521, 300] on link "Canva template" at bounding box center [501, 305] width 65 height 11
